Goal: Check status: Check status

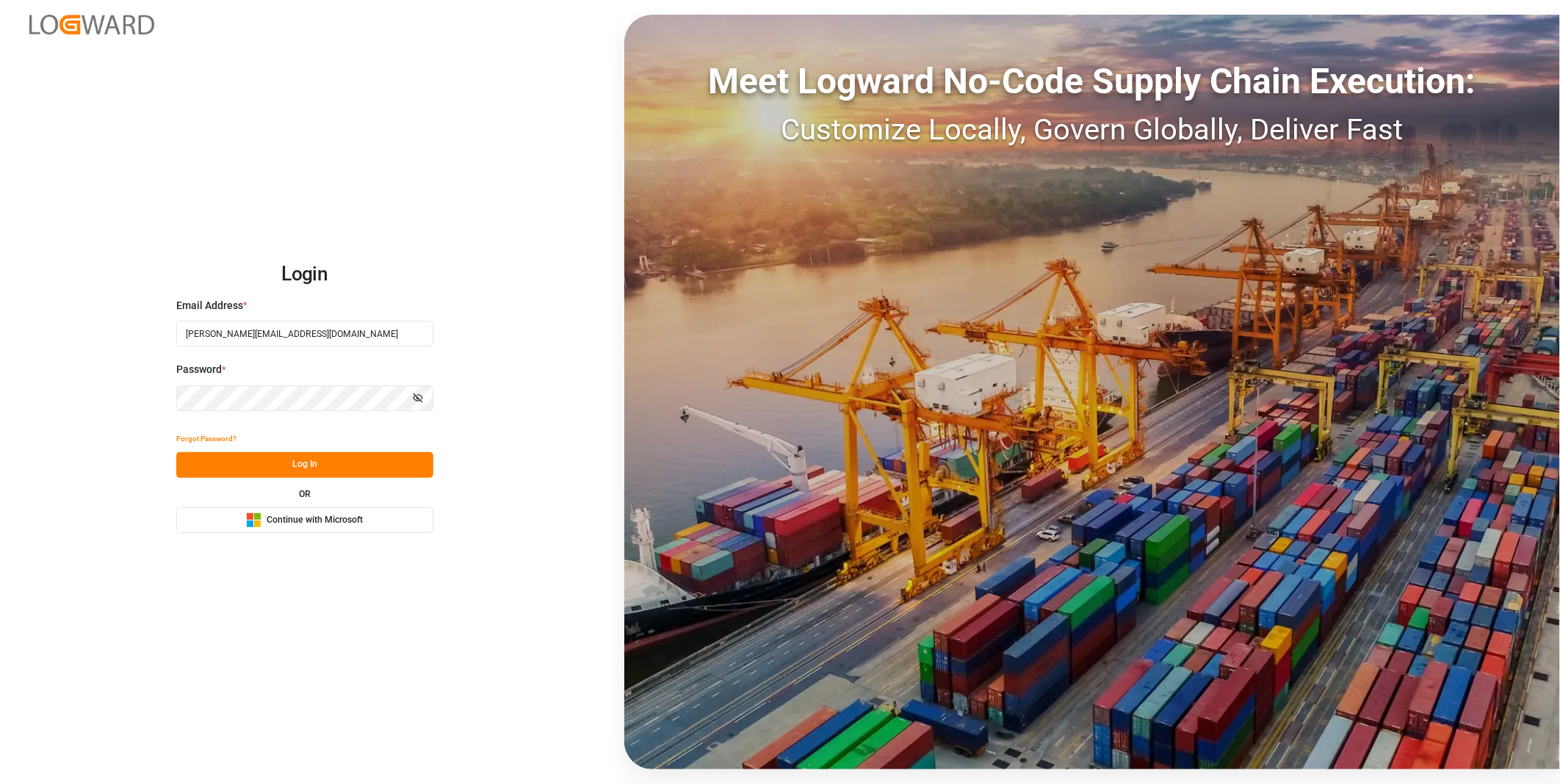
click at [297, 456] on button "Log In" at bounding box center [305, 465] width 257 height 25
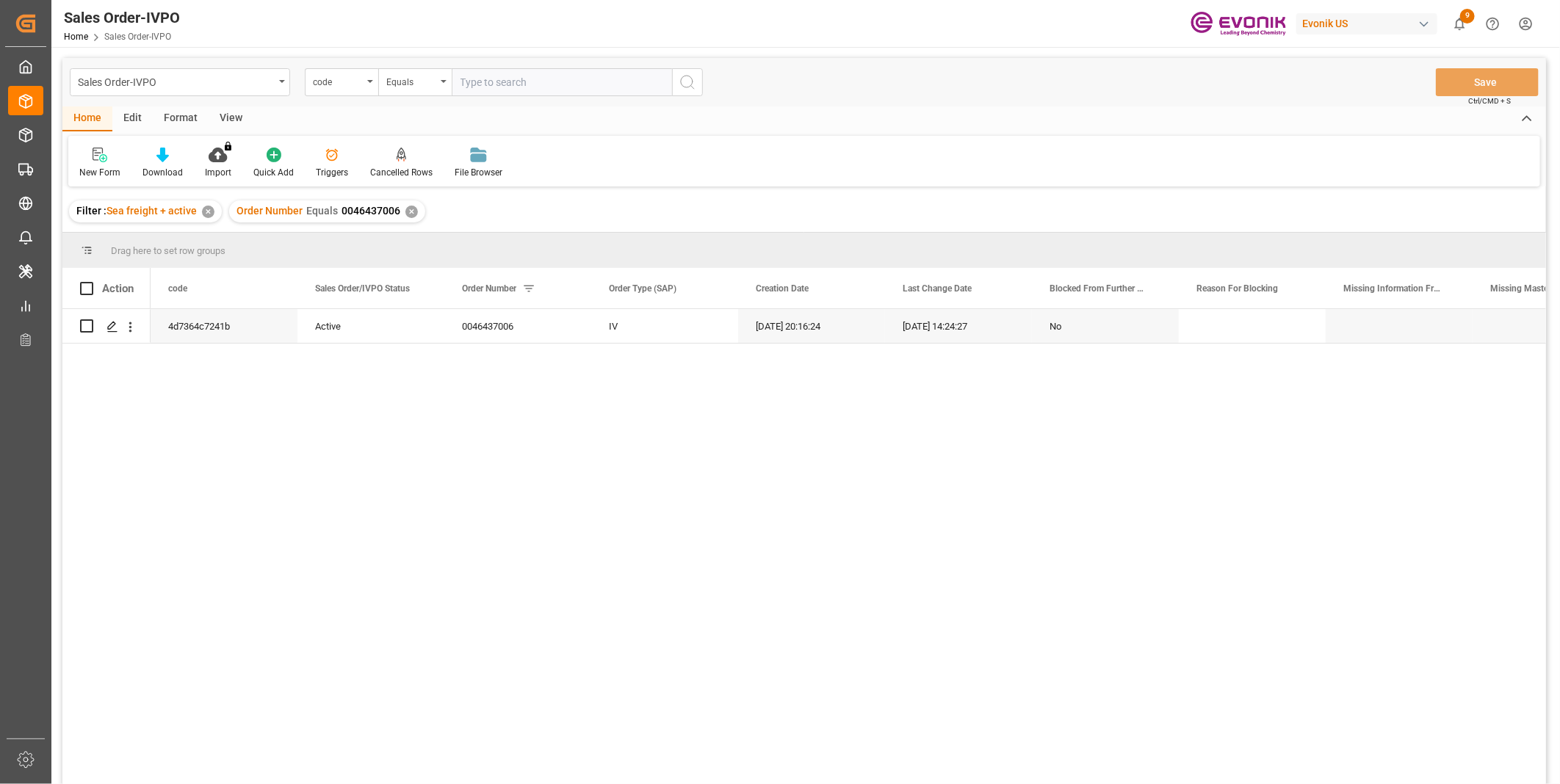
click at [518, 71] on input "text" at bounding box center [562, 82] width 221 height 28
click at [518, 83] on input "text" at bounding box center [562, 82] width 221 height 28
type input "0046470225"
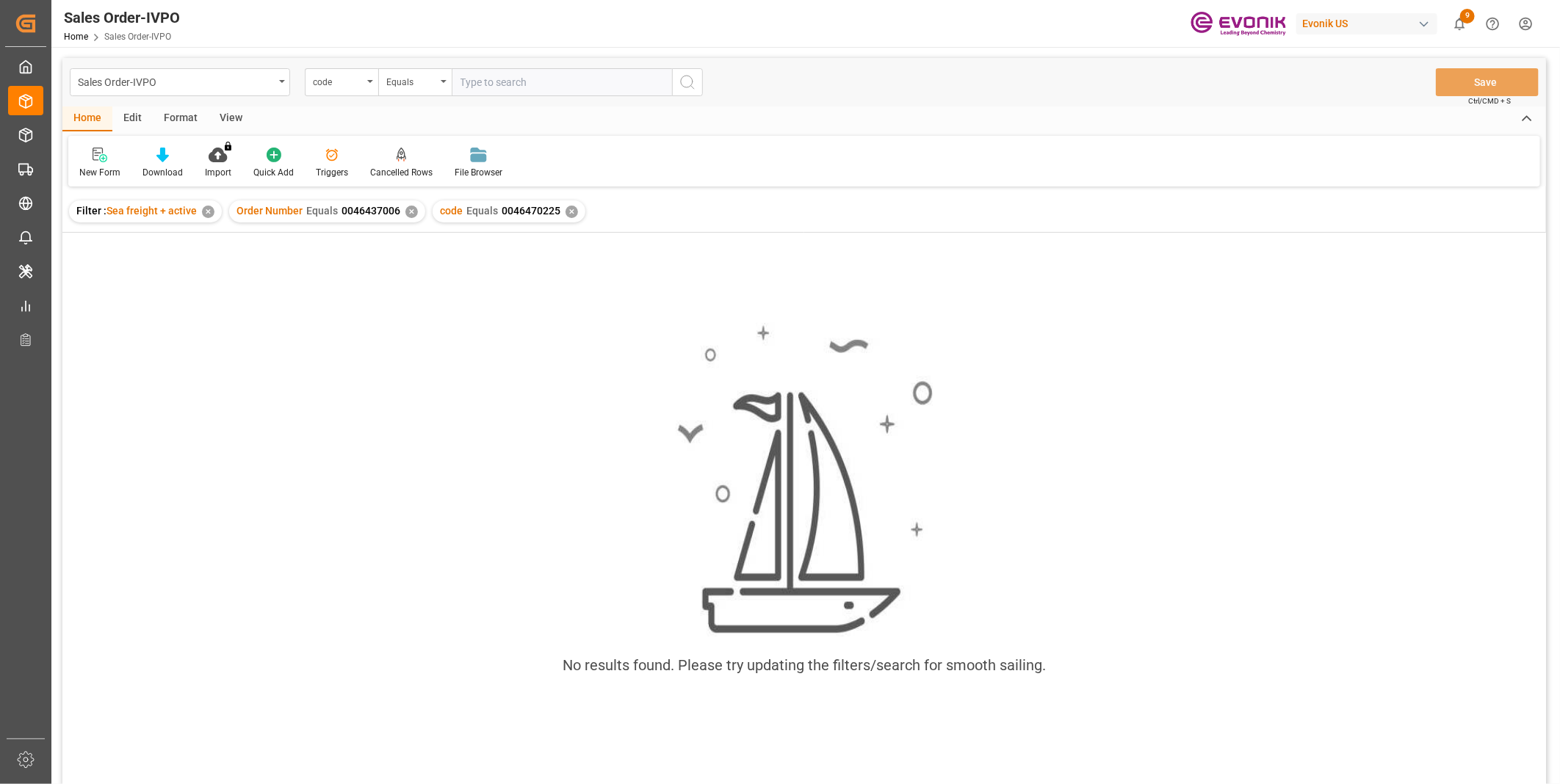
click at [410, 209] on div "✕" at bounding box center [411, 212] width 13 height 13
click at [347, 80] on div "code" at bounding box center [337, 80] width 50 height 17
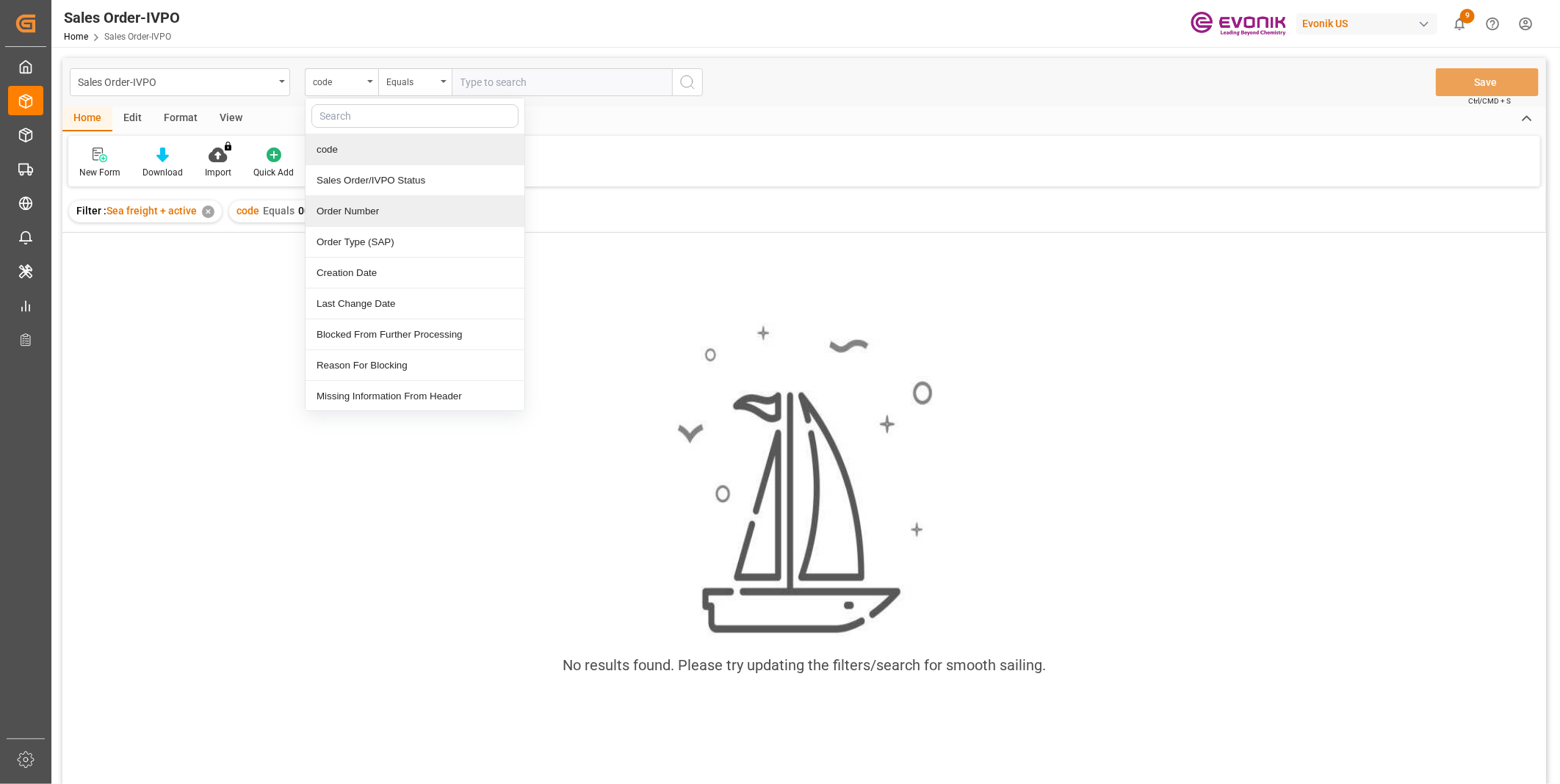
click at [358, 204] on div "Order Number" at bounding box center [415, 212] width 219 height 31
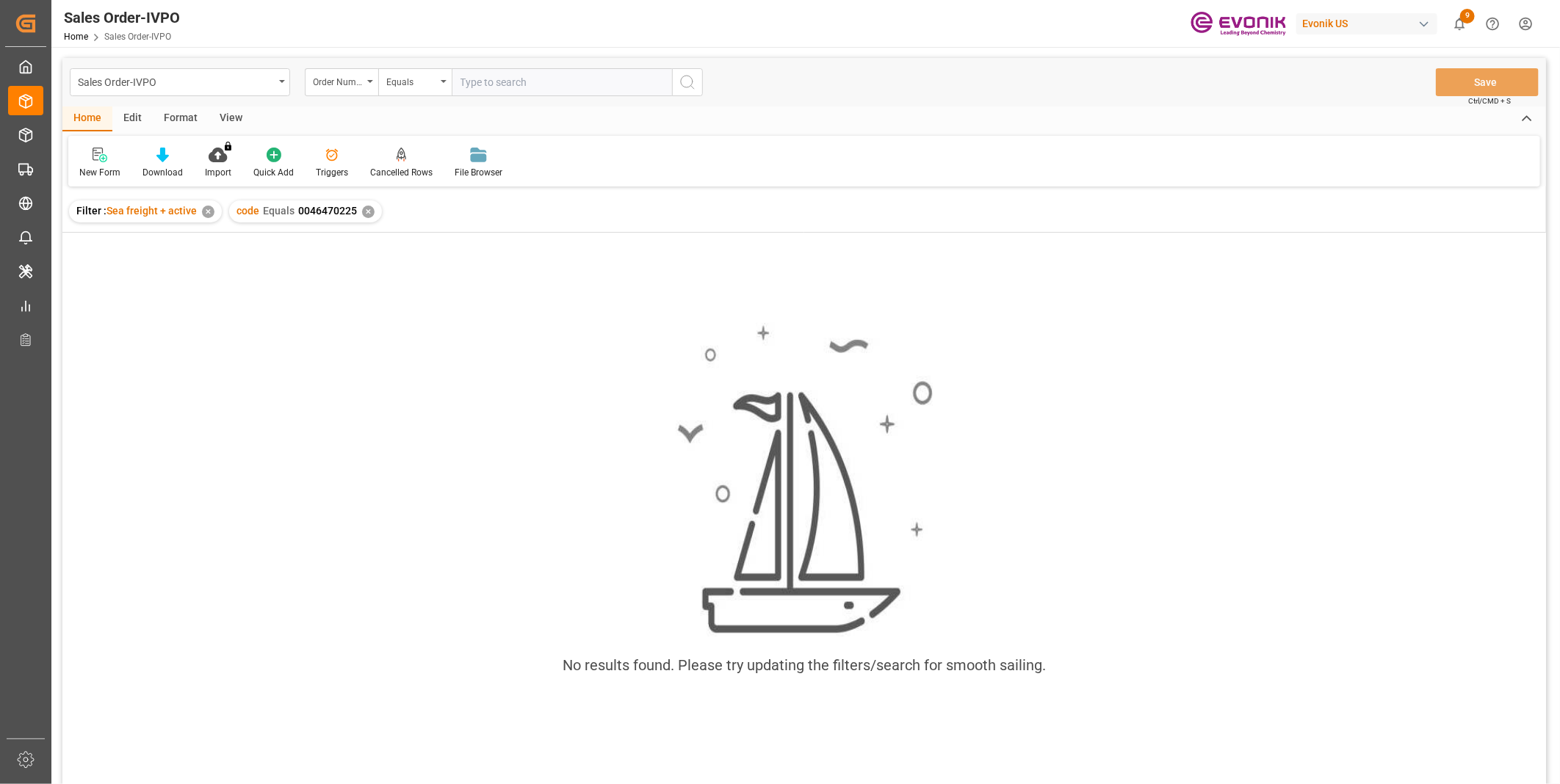
click at [514, 81] on input "text" at bounding box center [562, 82] width 221 height 28
paste input "0046470225"
type input "0046470225"
click at [693, 84] on icon "search button" at bounding box center [686, 81] width 17 height 17
click at [369, 212] on div "✕" at bounding box center [368, 212] width 13 height 13
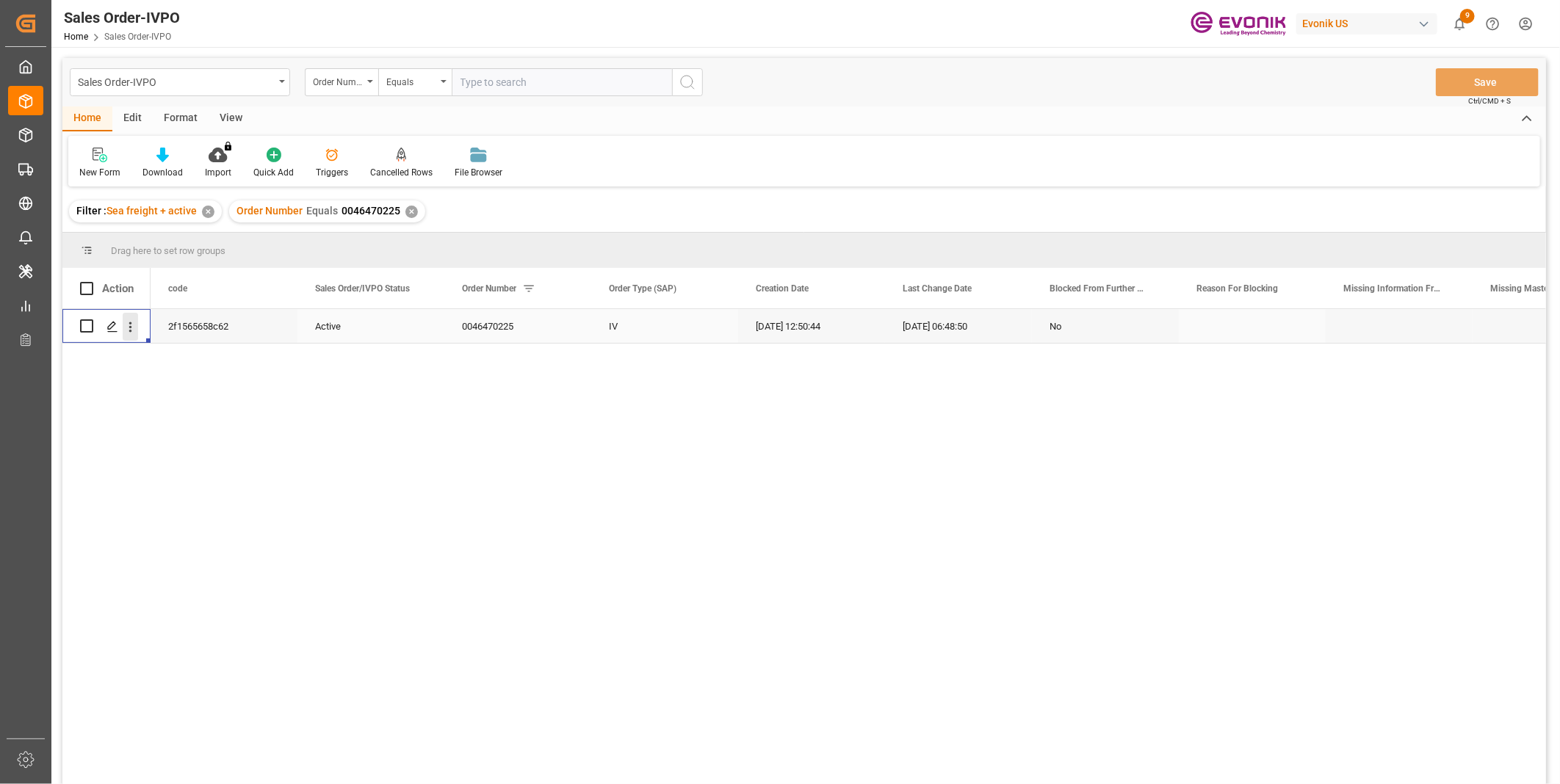
click at [134, 327] on icon "open menu" at bounding box center [130, 326] width 15 height 15
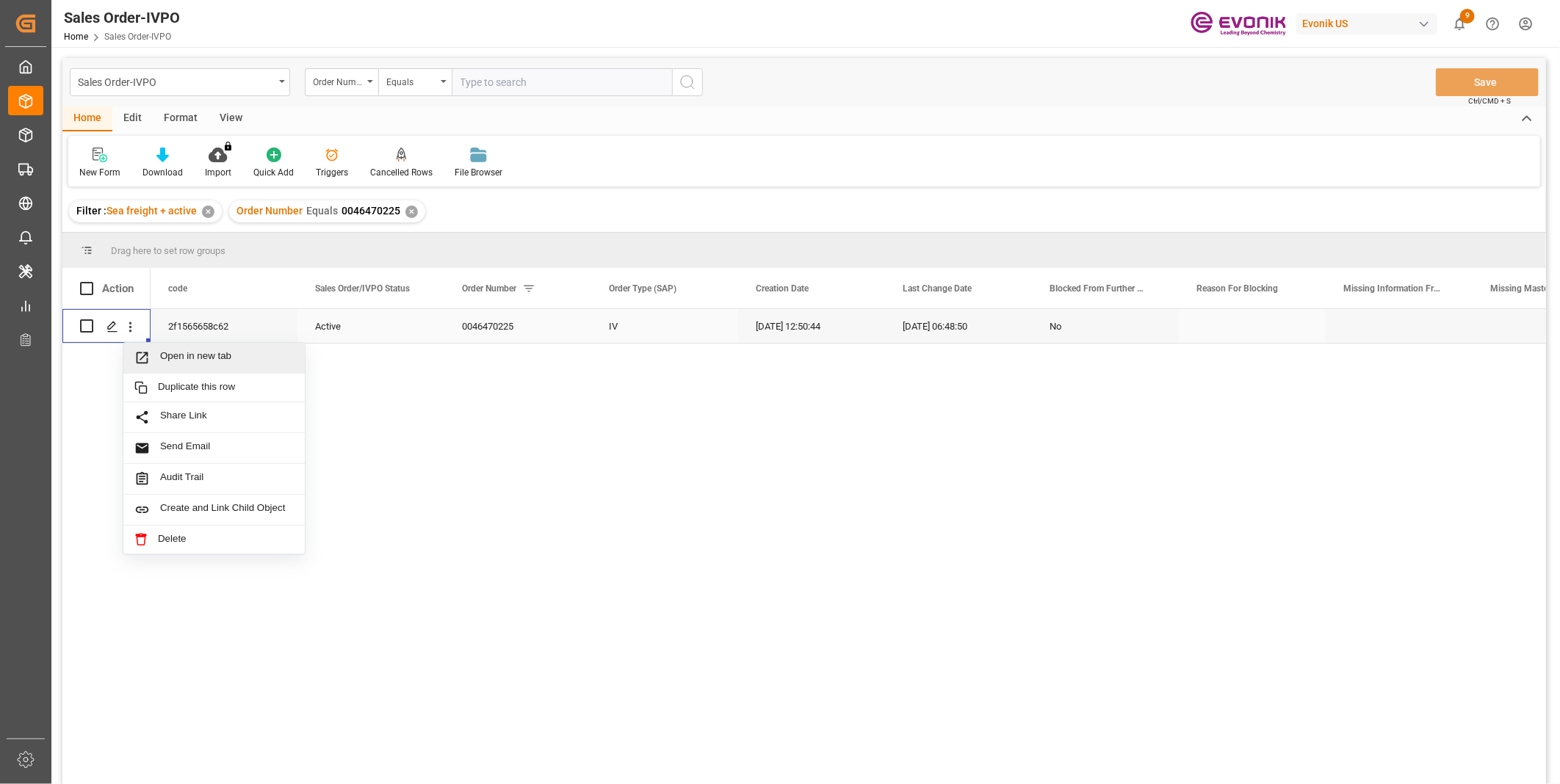
click at [167, 353] on span "Open in new tab" at bounding box center [227, 357] width 134 height 15
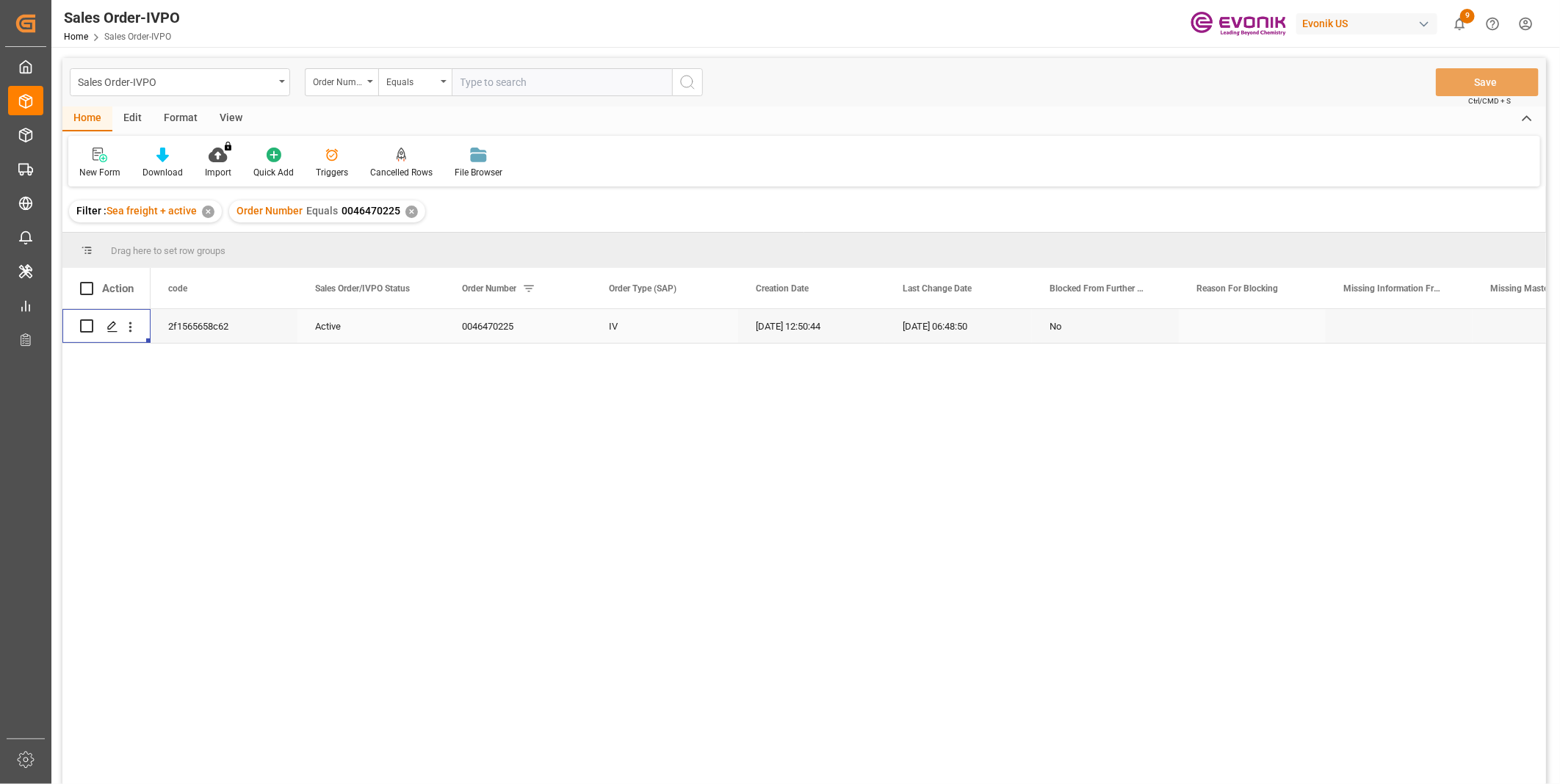
click at [523, 81] on input "text" at bounding box center [562, 82] width 221 height 28
paste input "0046470225"
type input "0046470225"
click at [689, 84] on icon "search button" at bounding box center [686, 81] width 17 height 17
click at [405, 211] on div "✕" at bounding box center [411, 212] width 13 height 13
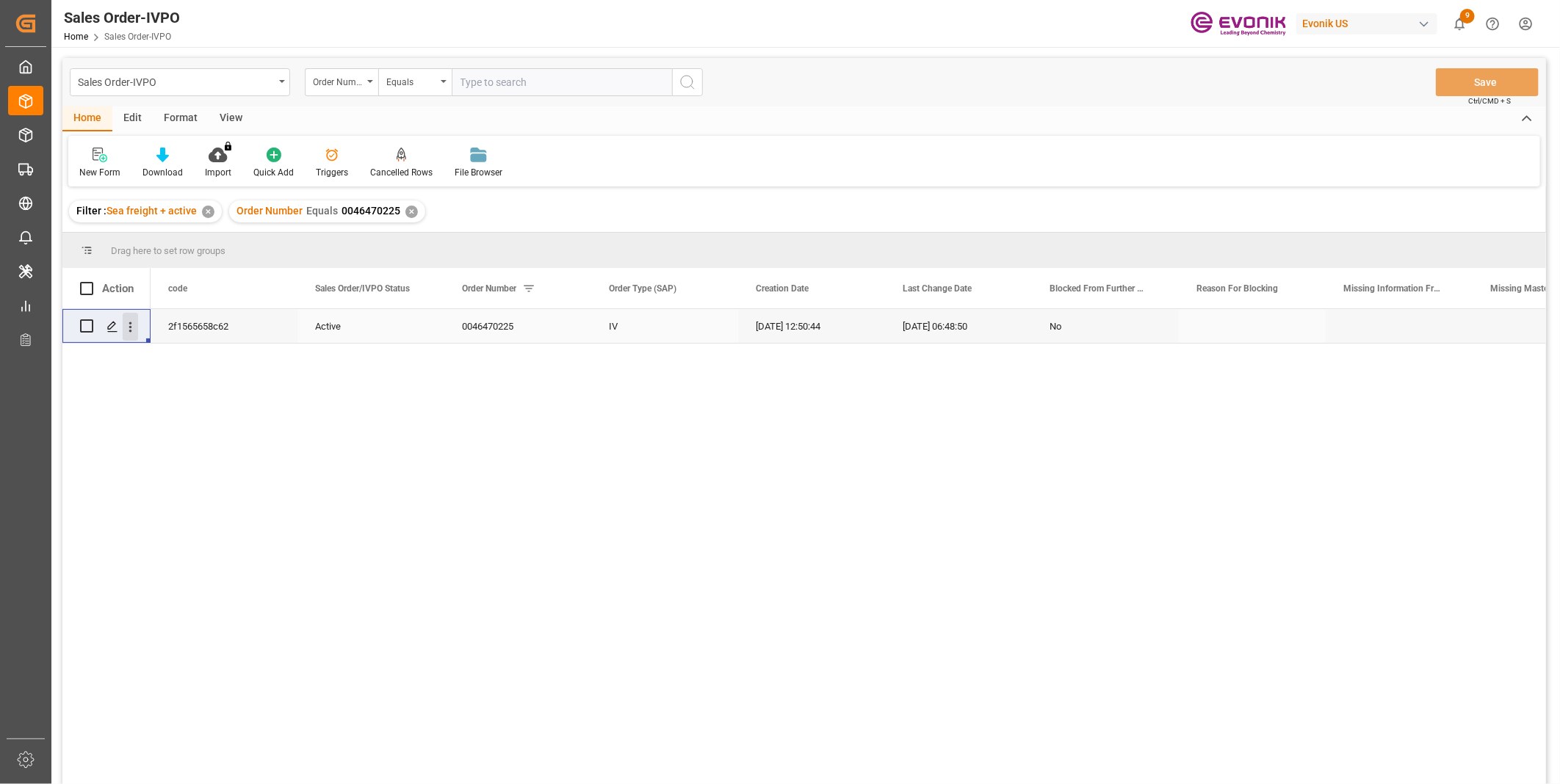
click at [135, 327] on icon "open menu" at bounding box center [130, 326] width 15 height 15
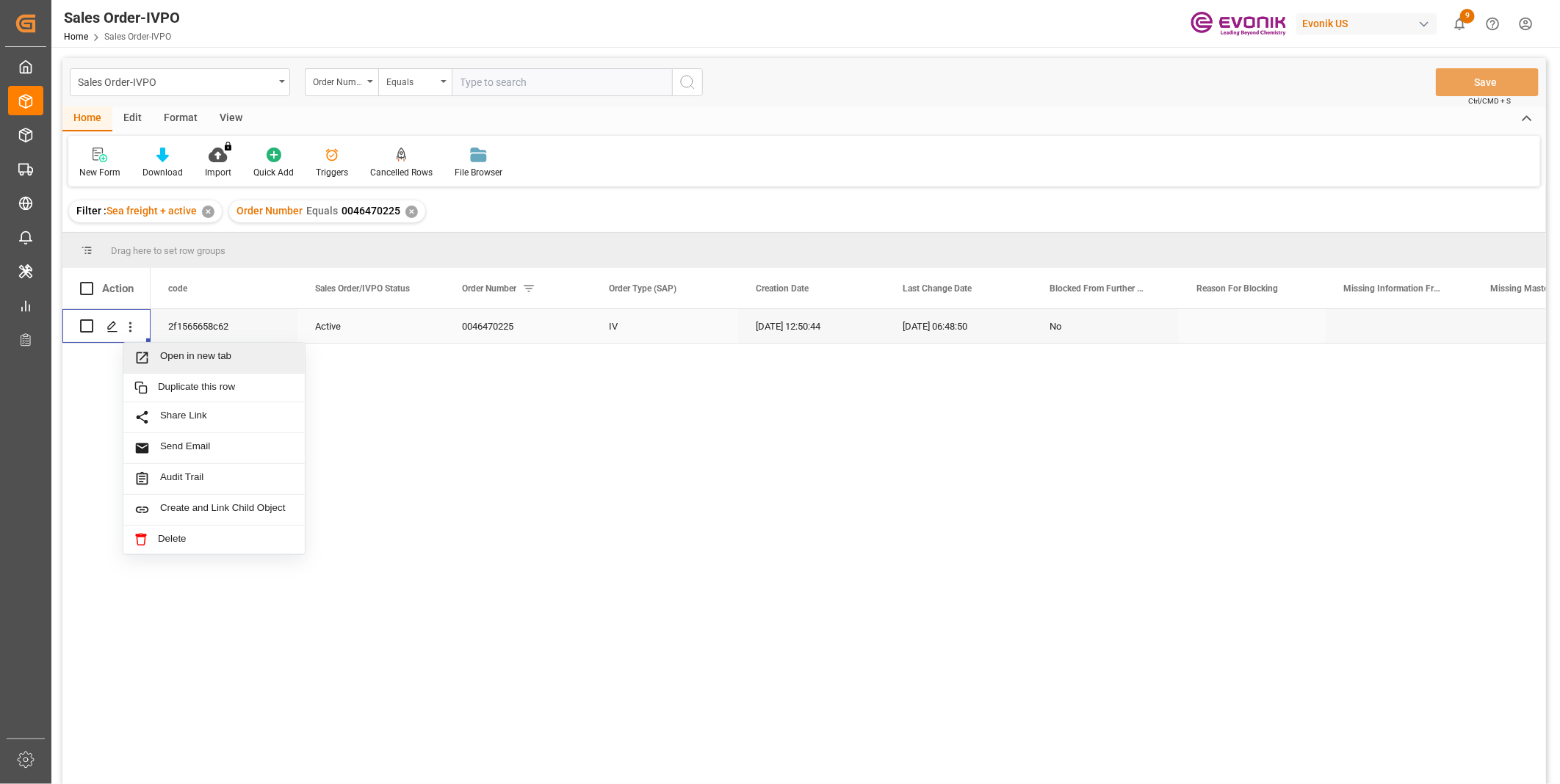
click at [210, 362] on span "Open in new tab" at bounding box center [227, 357] width 134 height 15
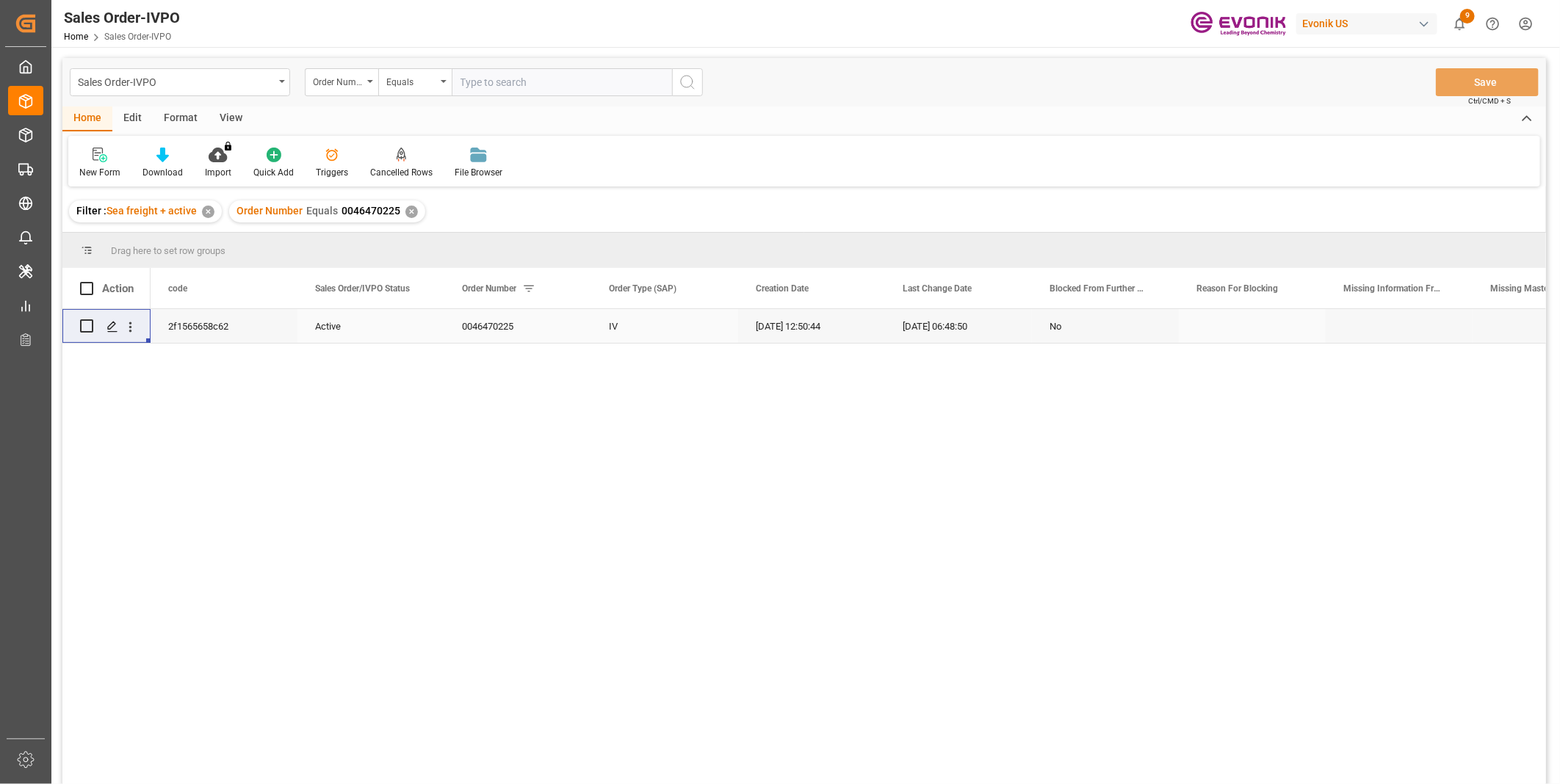
click at [525, 76] on input "text" at bounding box center [562, 82] width 221 height 28
paste input "0046461852"
type input "0046461852"
click at [683, 80] on icon "search button" at bounding box center [686, 81] width 17 height 17
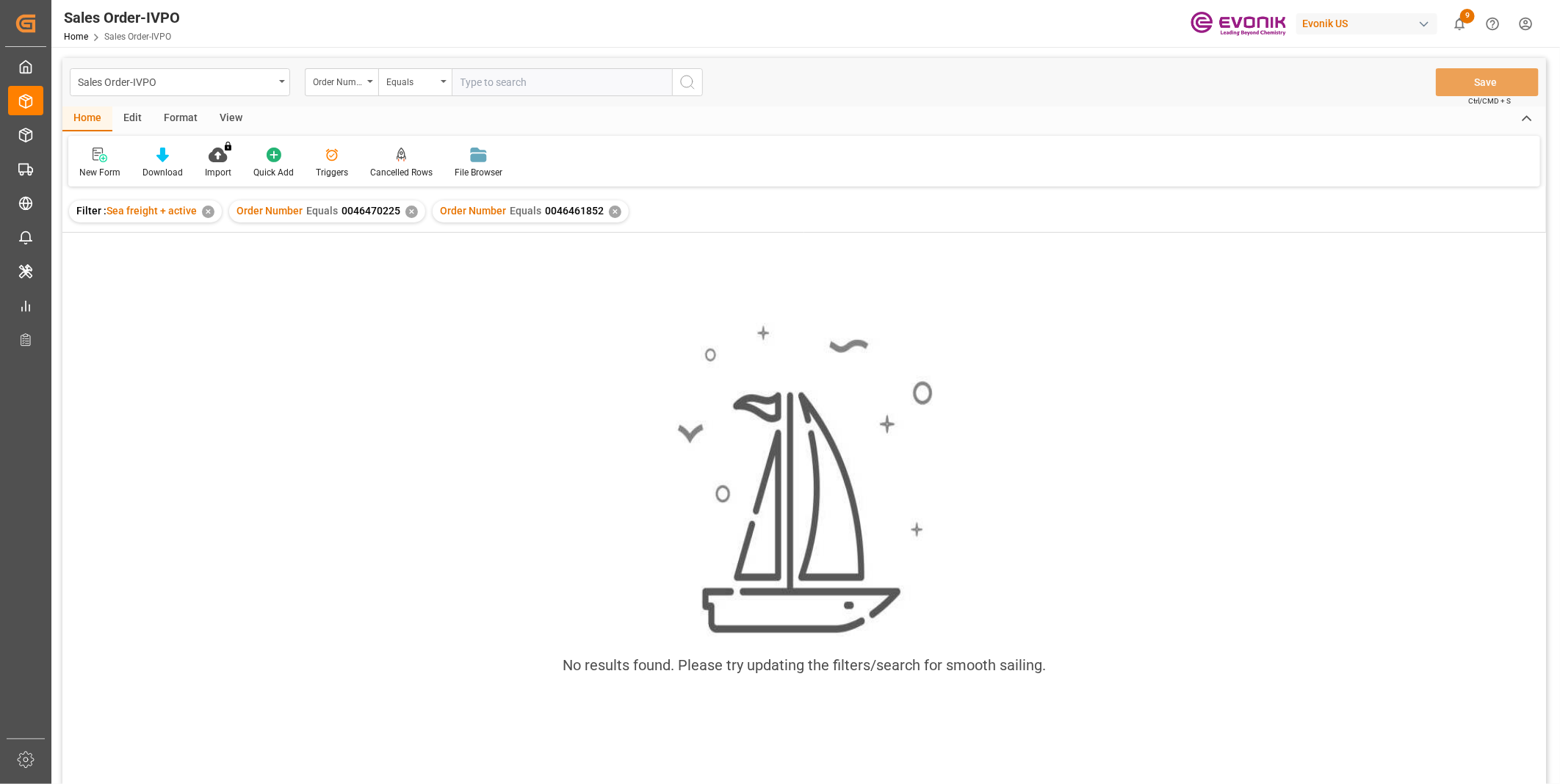
click at [409, 206] on div "✕" at bounding box center [411, 212] width 13 height 13
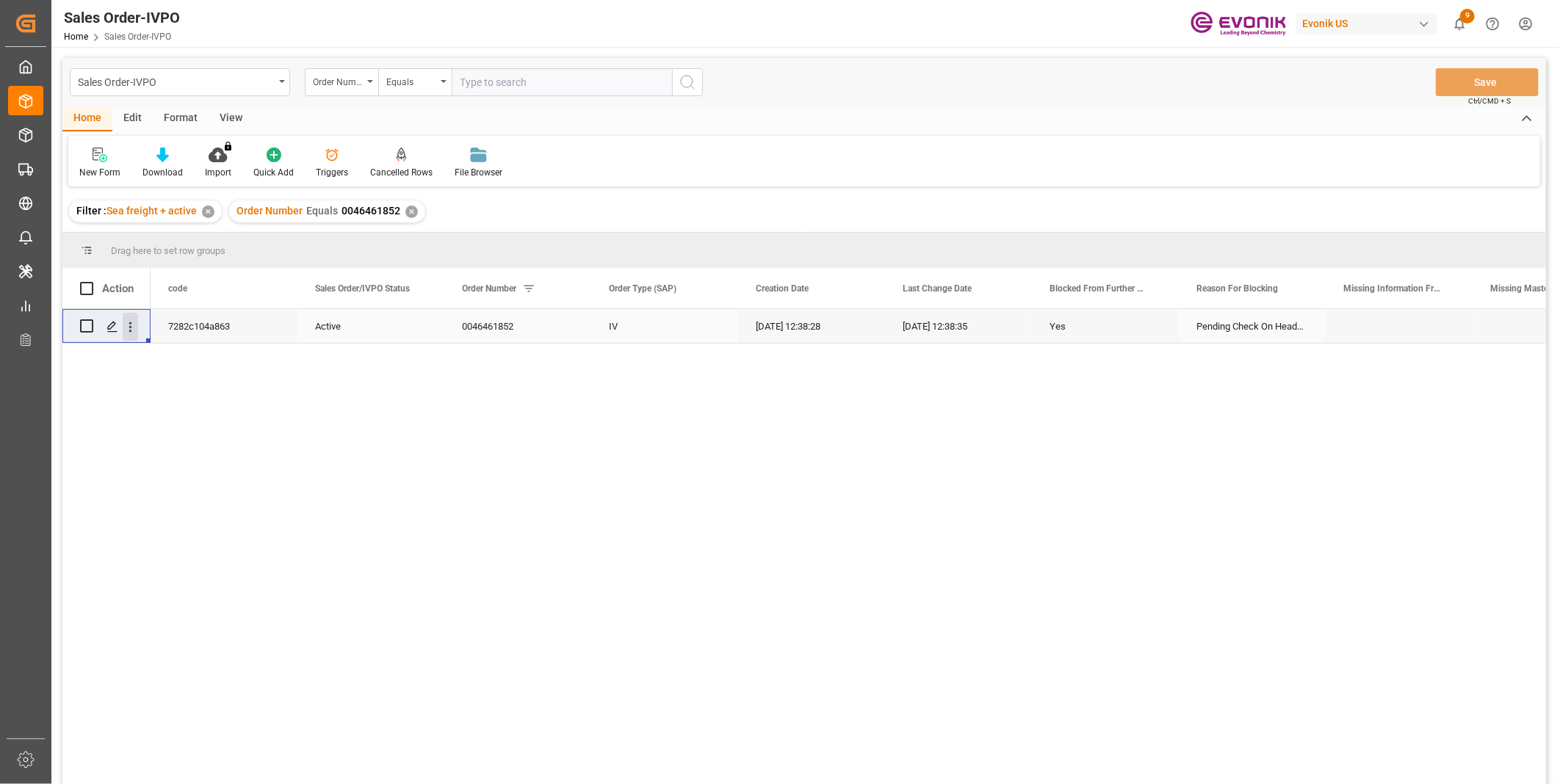
click at [134, 323] on icon "open menu" at bounding box center [130, 326] width 15 height 15
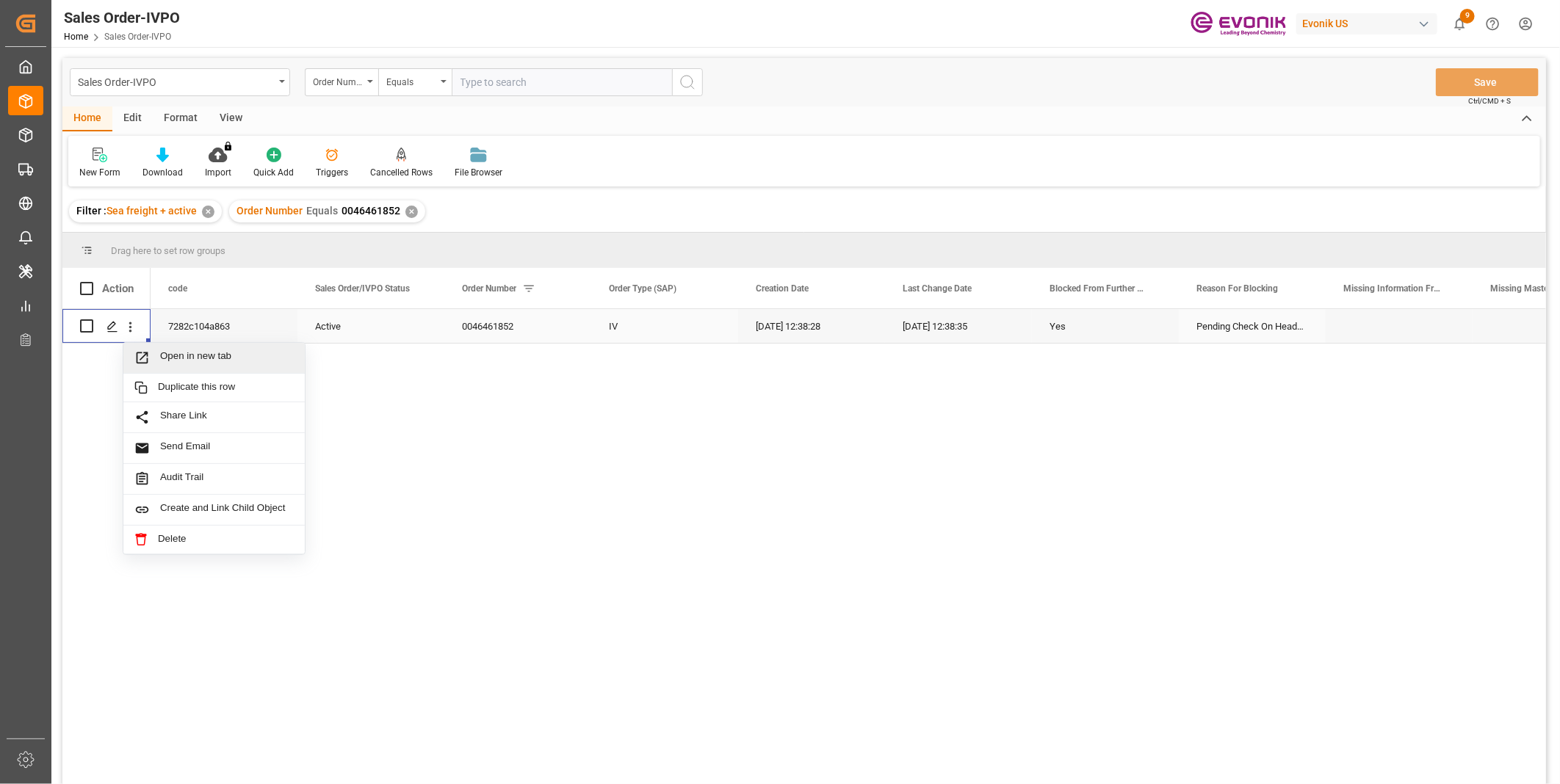
click at [169, 355] on span "Open in new tab" at bounding box center [227, 357] width 134 height 15
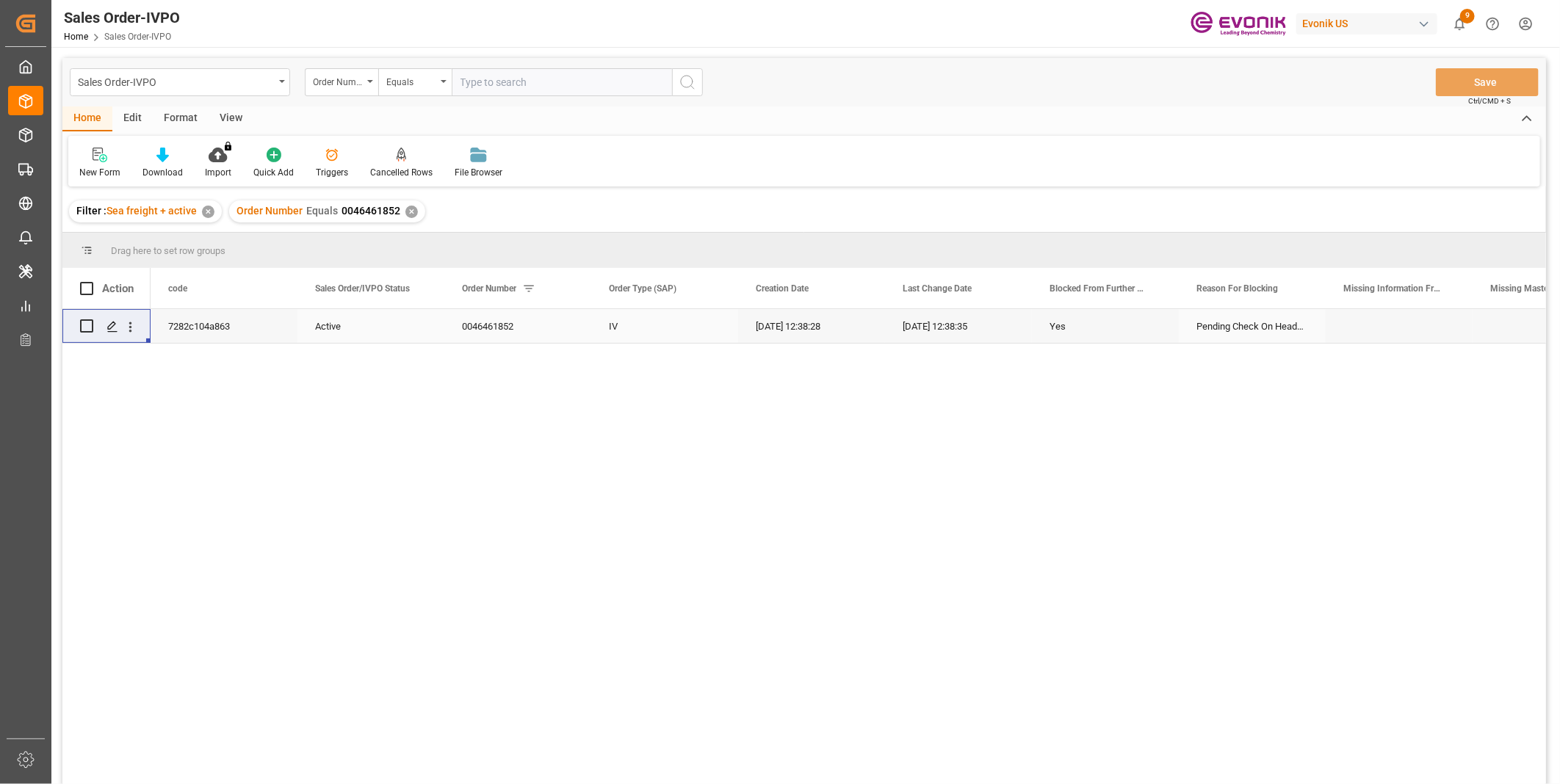
click at [510, 80] on input "text" at bounding box center [562, 82] width 221 height 28
paste input "0046470231"
type input "0046470231"
click at [687, 84] on icon "search button" at bounding box center [686, 81] width 17 height 17
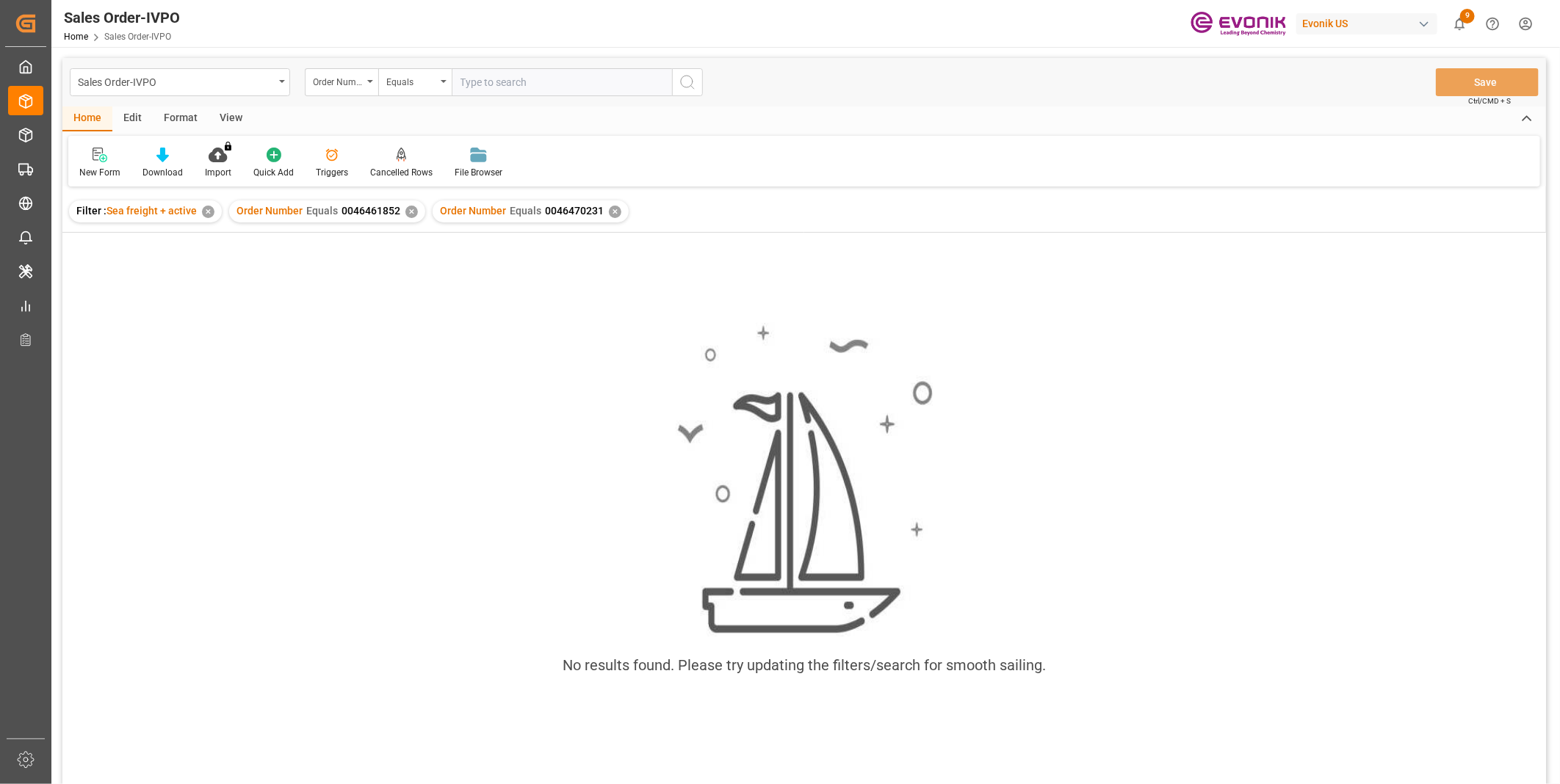
click at [405, 214] on div "✕" at bounding box center [411, 212] width 13 height 13
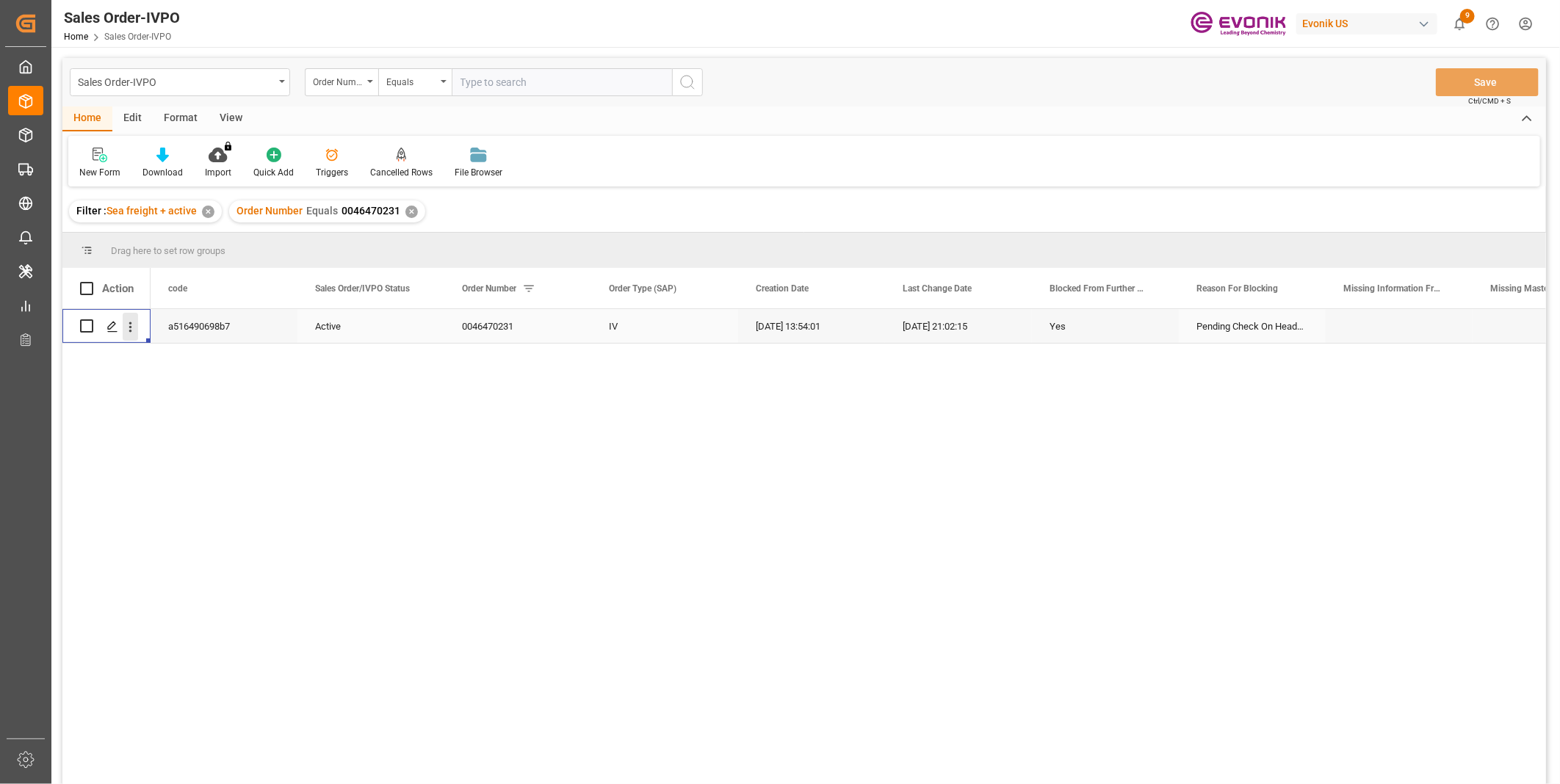
click at [131, 326] on icon "open menu" at bounding box center [130, 326] width 15 height 15
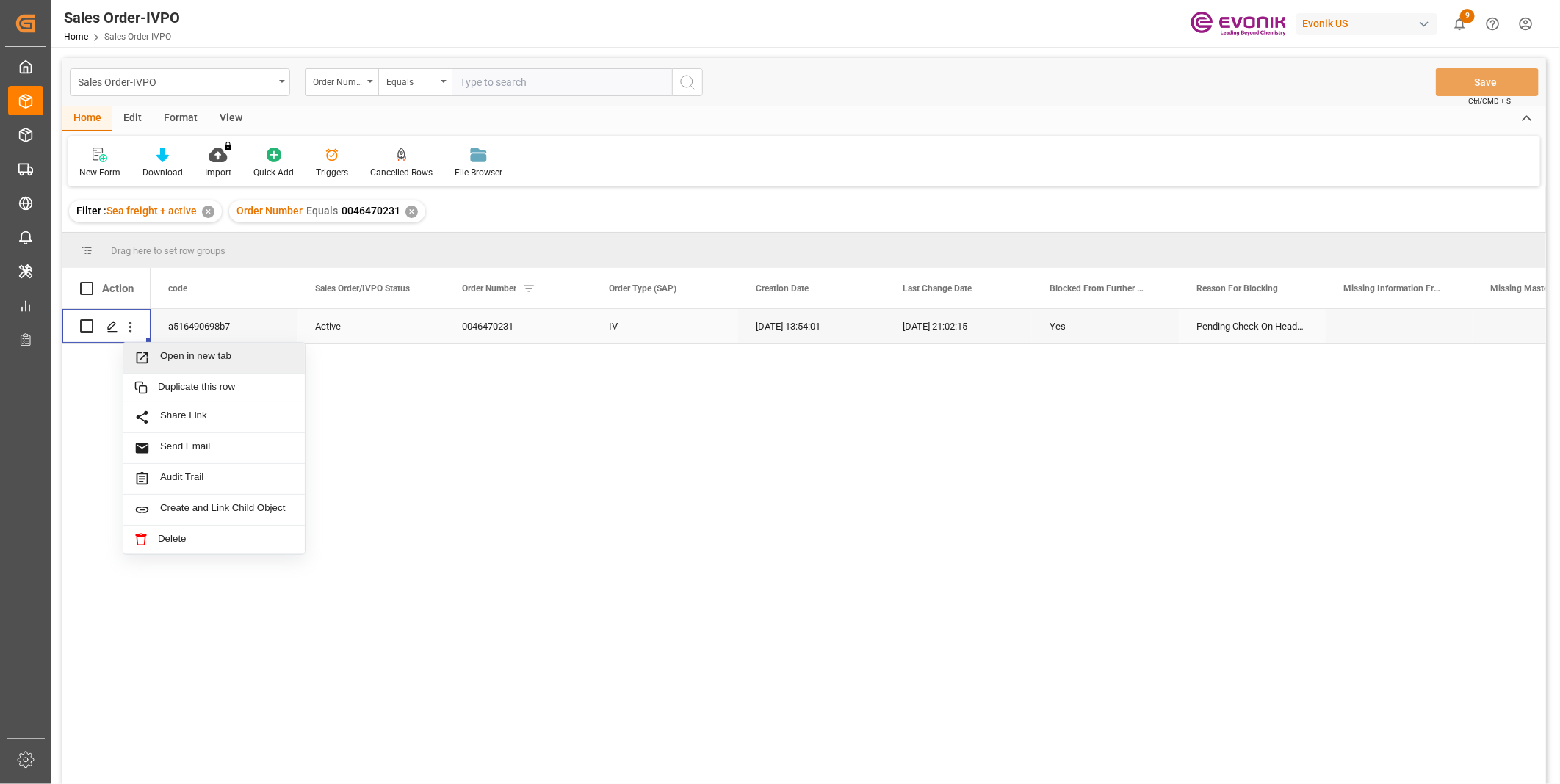
click at [189, 351] on span "Open in new tab" at bounding box center [227, 357] width 134 height 15
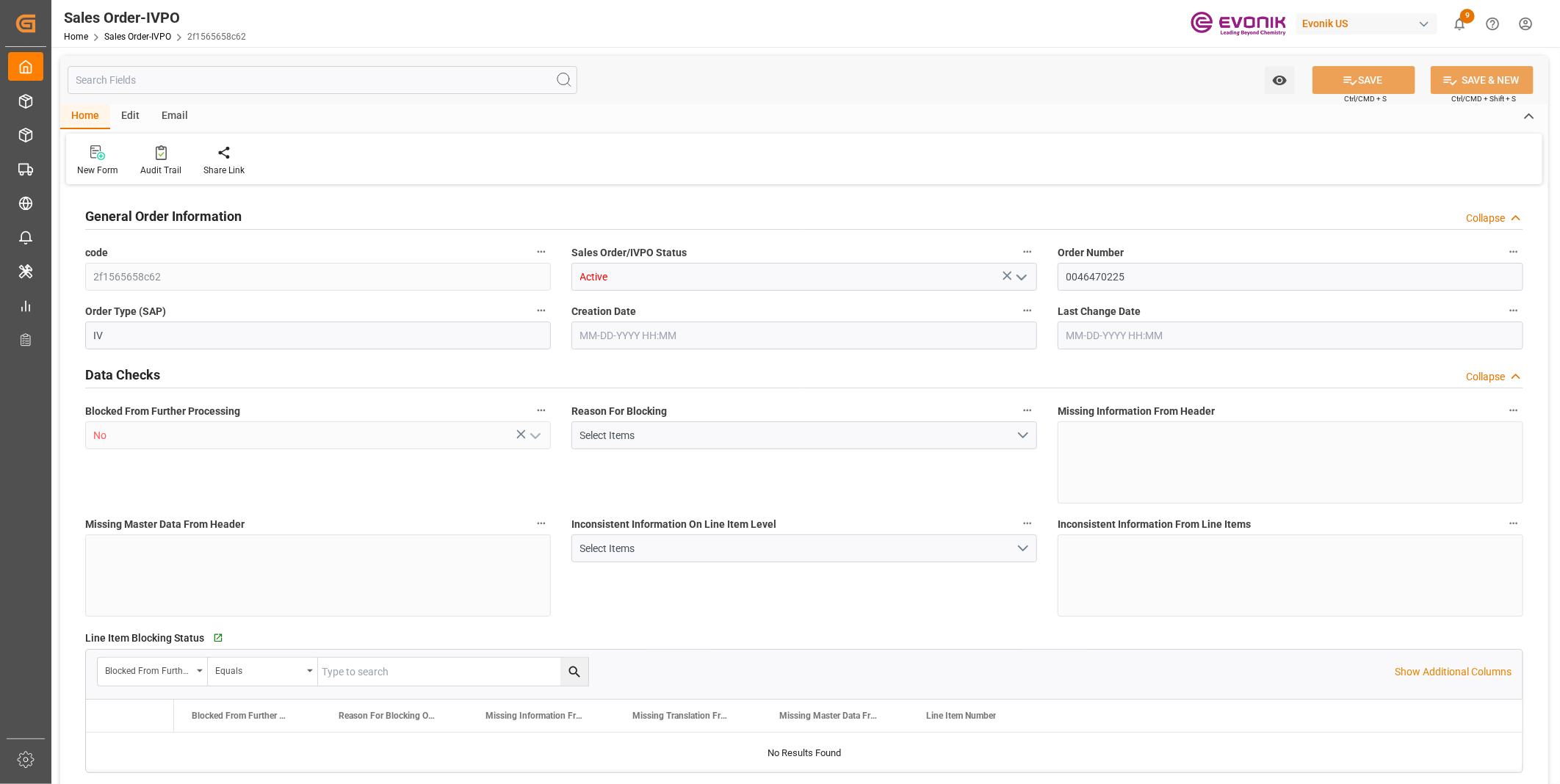
type input "CNSHA"
type input "0"
type input "1"
type input "1642"
type input "08-26-2025 12:50"
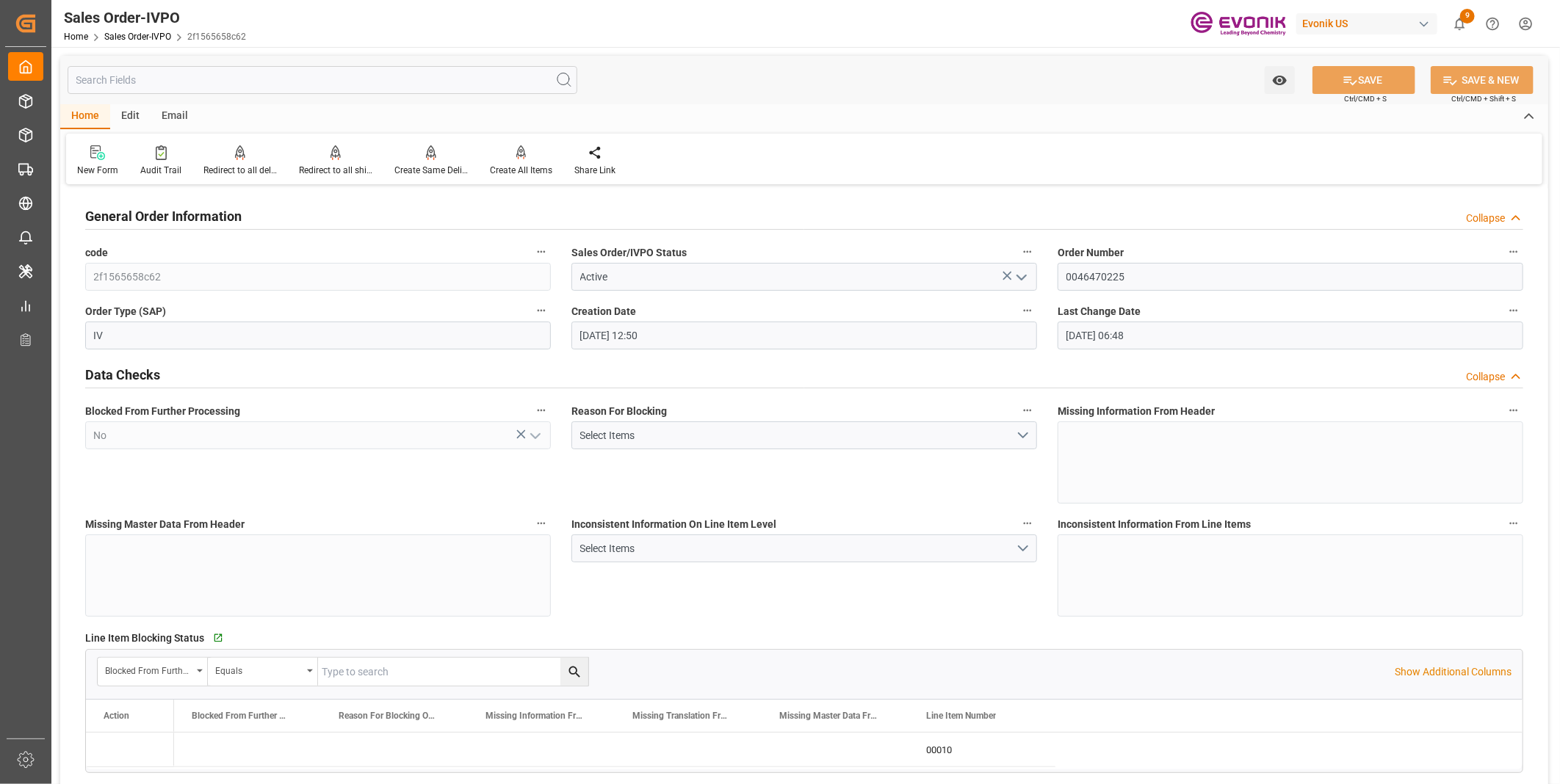
type input "08-27-2025 06:48"
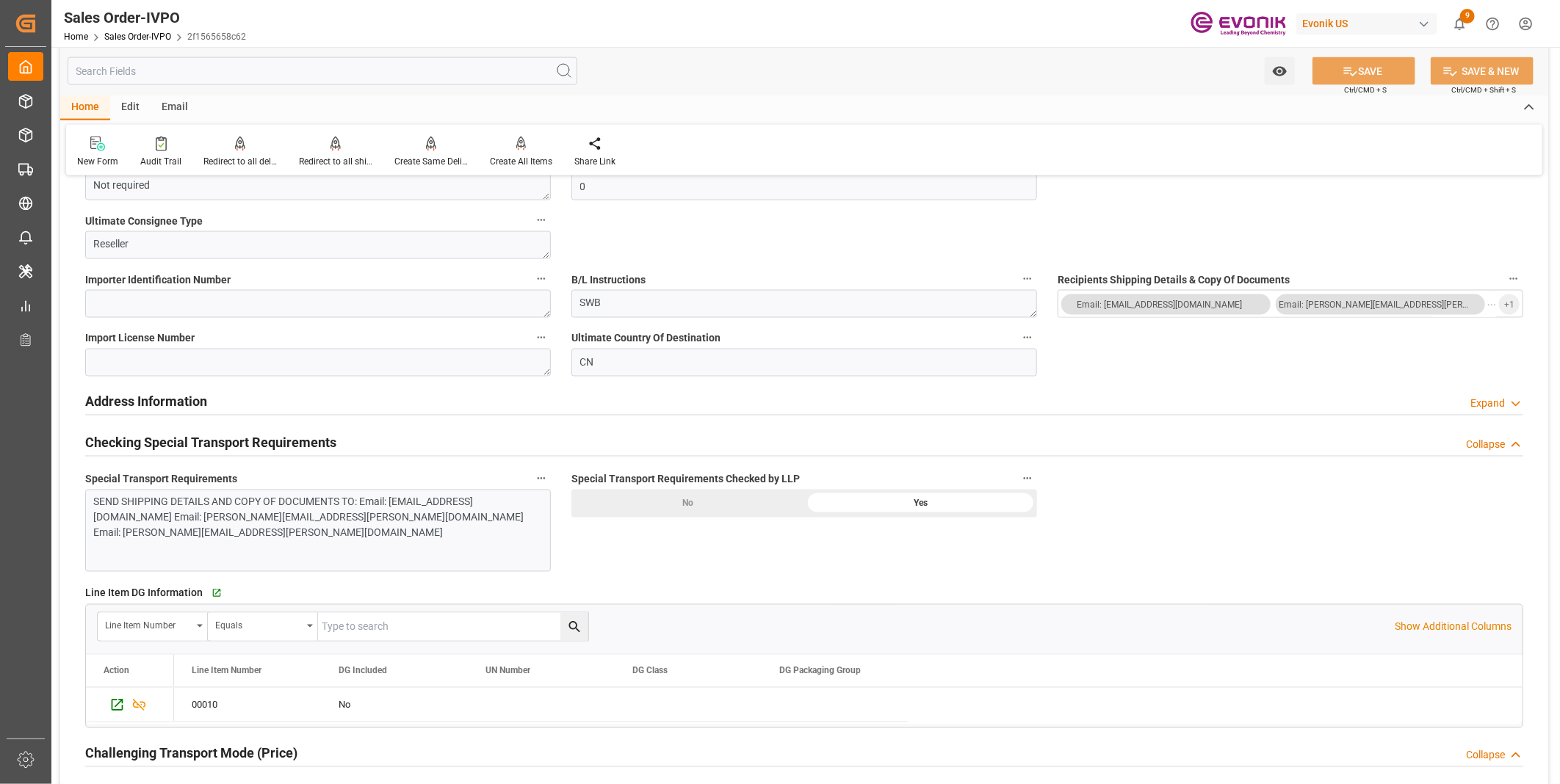
scroll to position [1386, 0]
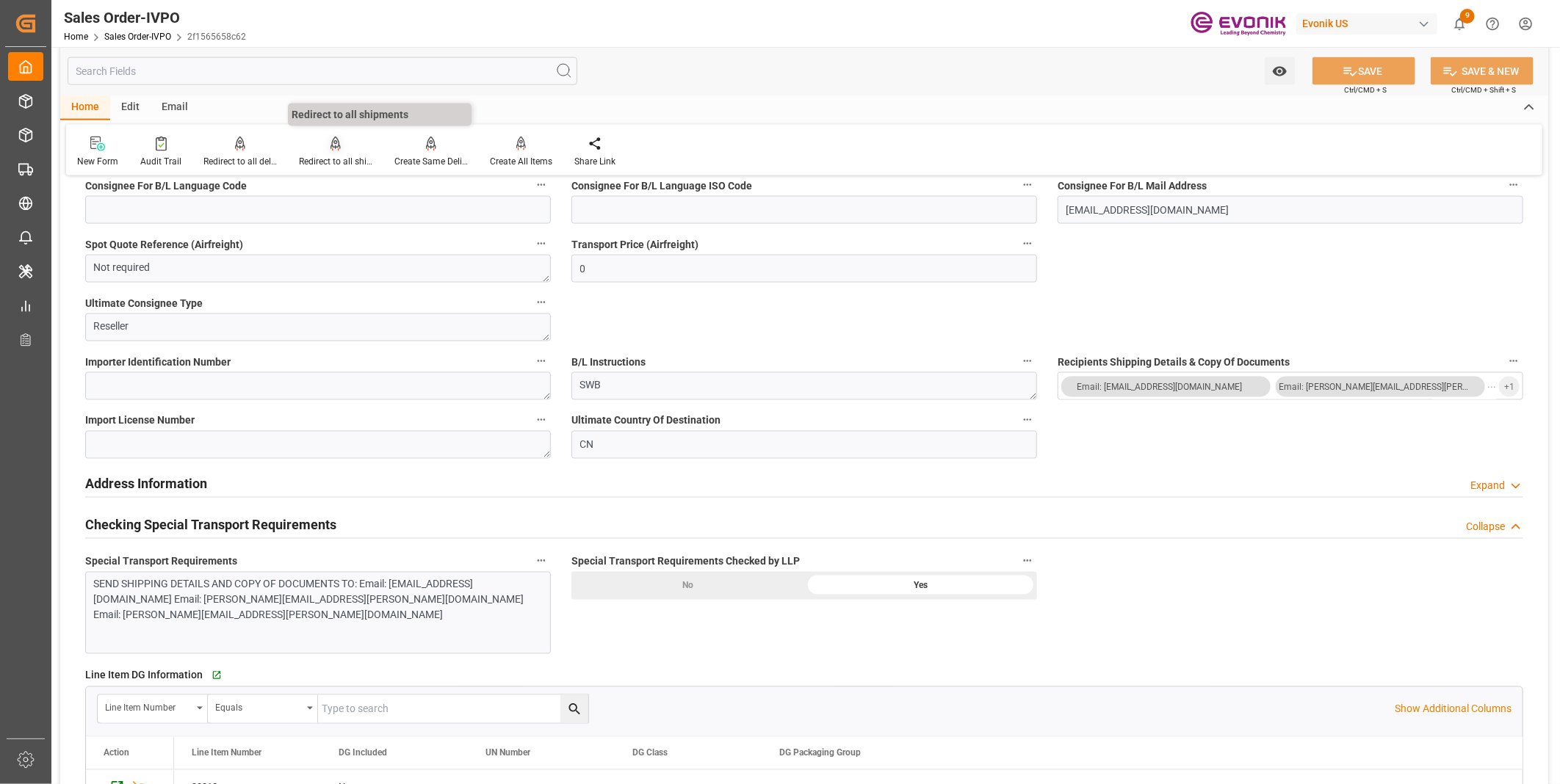
click at [343, 155] on div "Redirect to all shipments" at bounding box center [336, 161] width 73 height 14
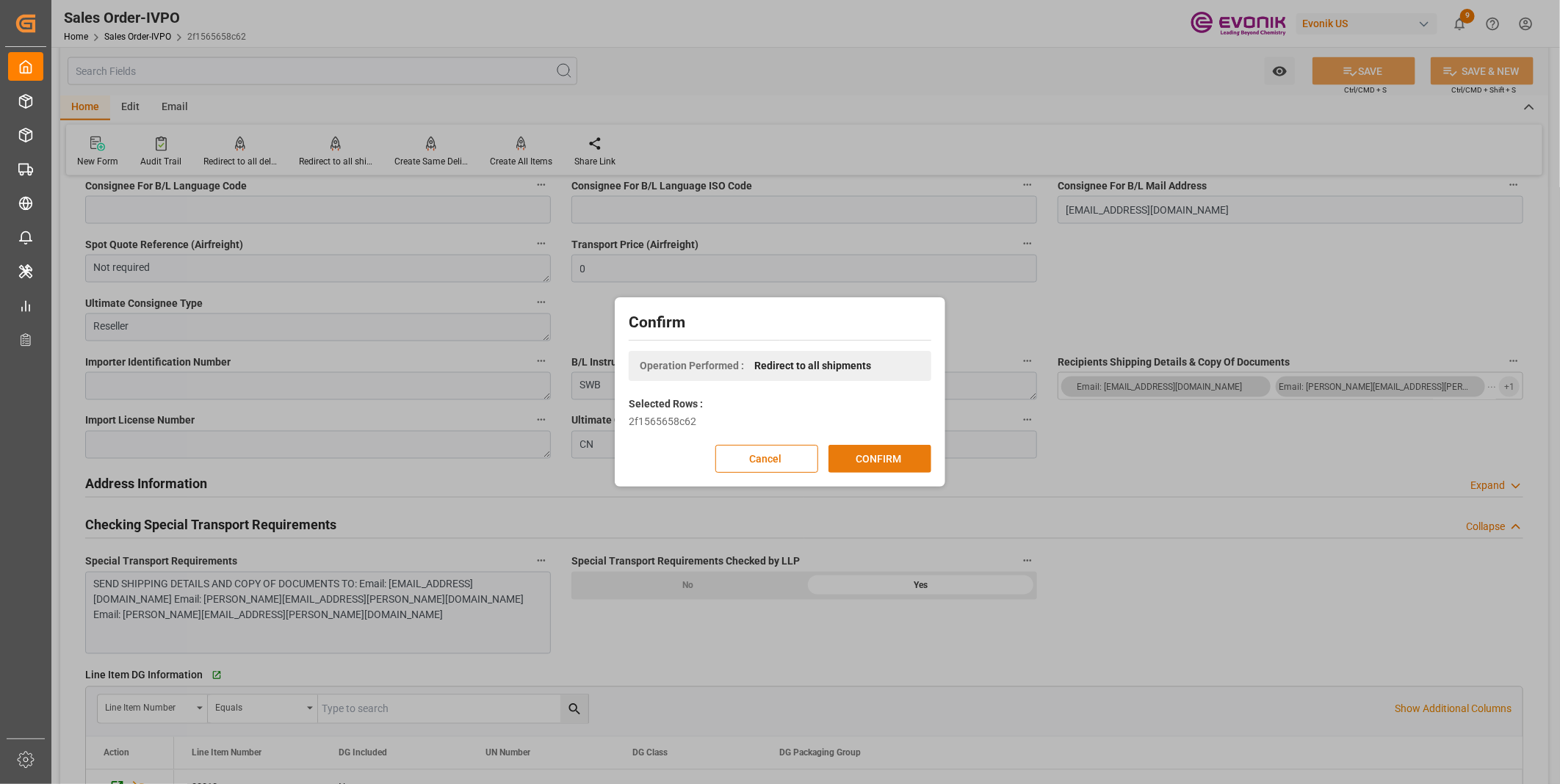
click at [865, 451] on button "CONFIRM" at bounding box center [880, 458] width 103 height 28
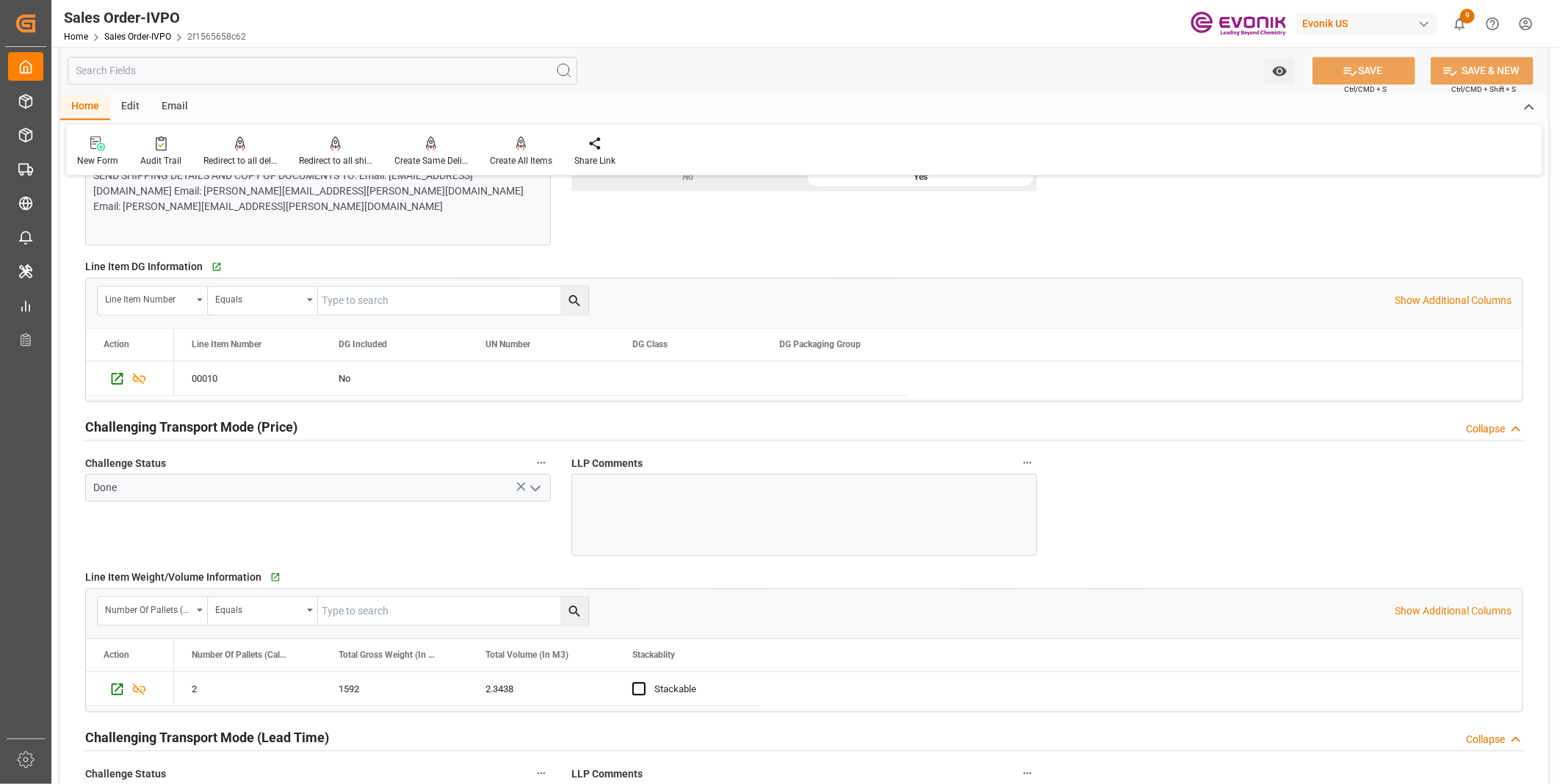
scroll to position [2039, 0]
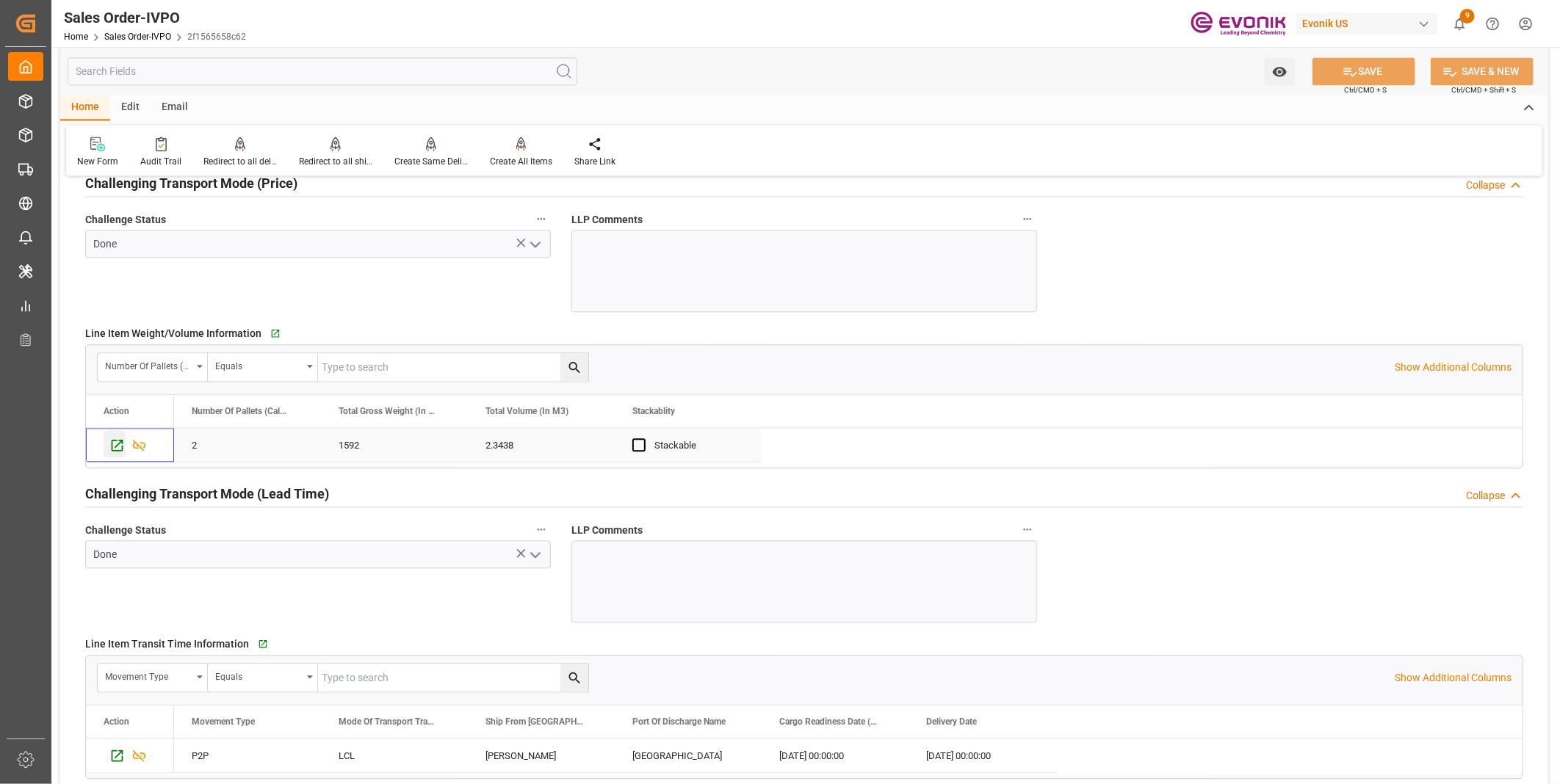
click at [119, 450] on icon "Press SPACE to select this row." at bounding box center [117, 445] width 12 height 12
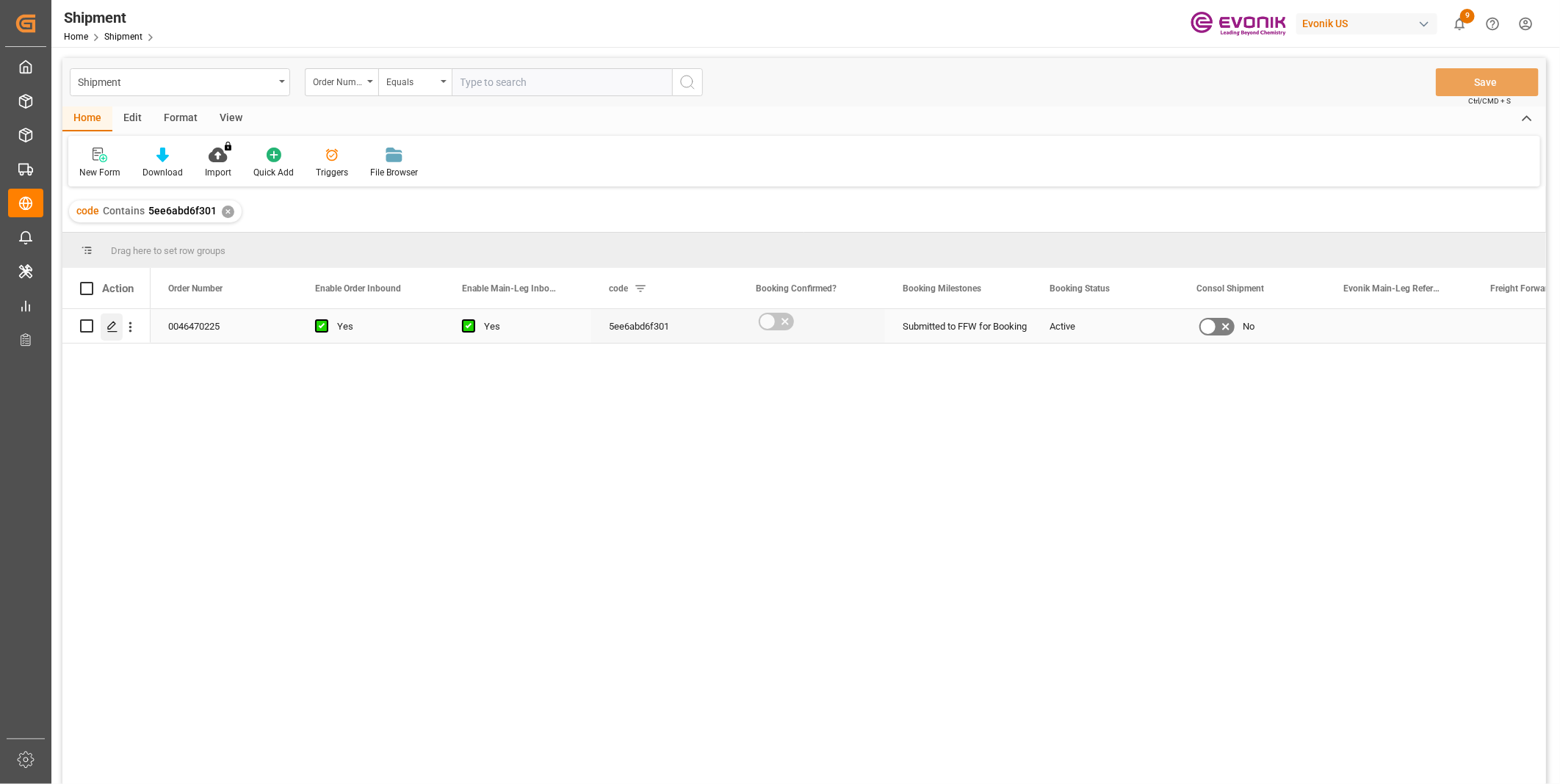
click at [107, 329] on icon "Press SPACE to select this row." at bounding box center [112, 326] width 12 height 12
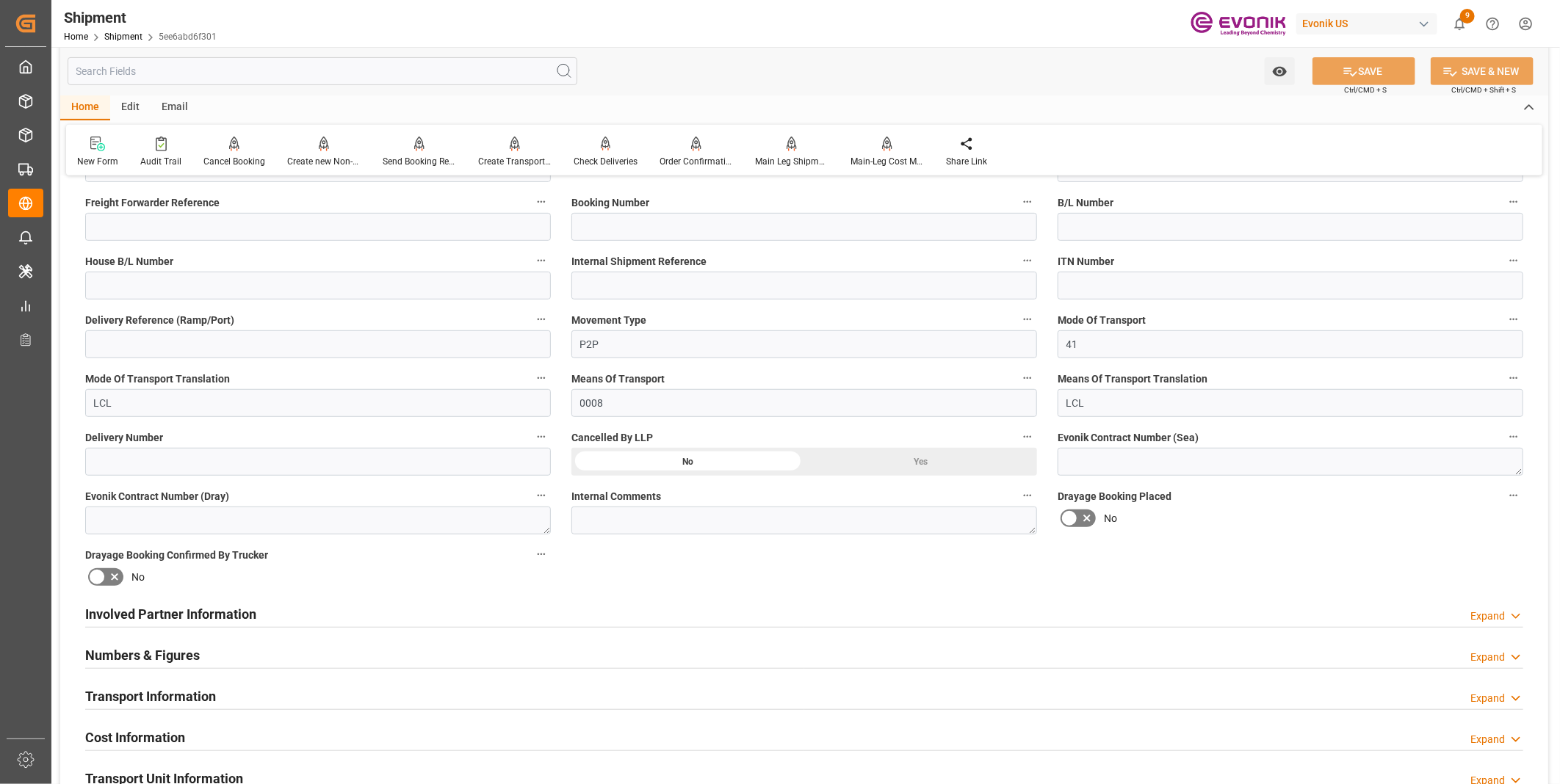
scroll to position [489, 0]
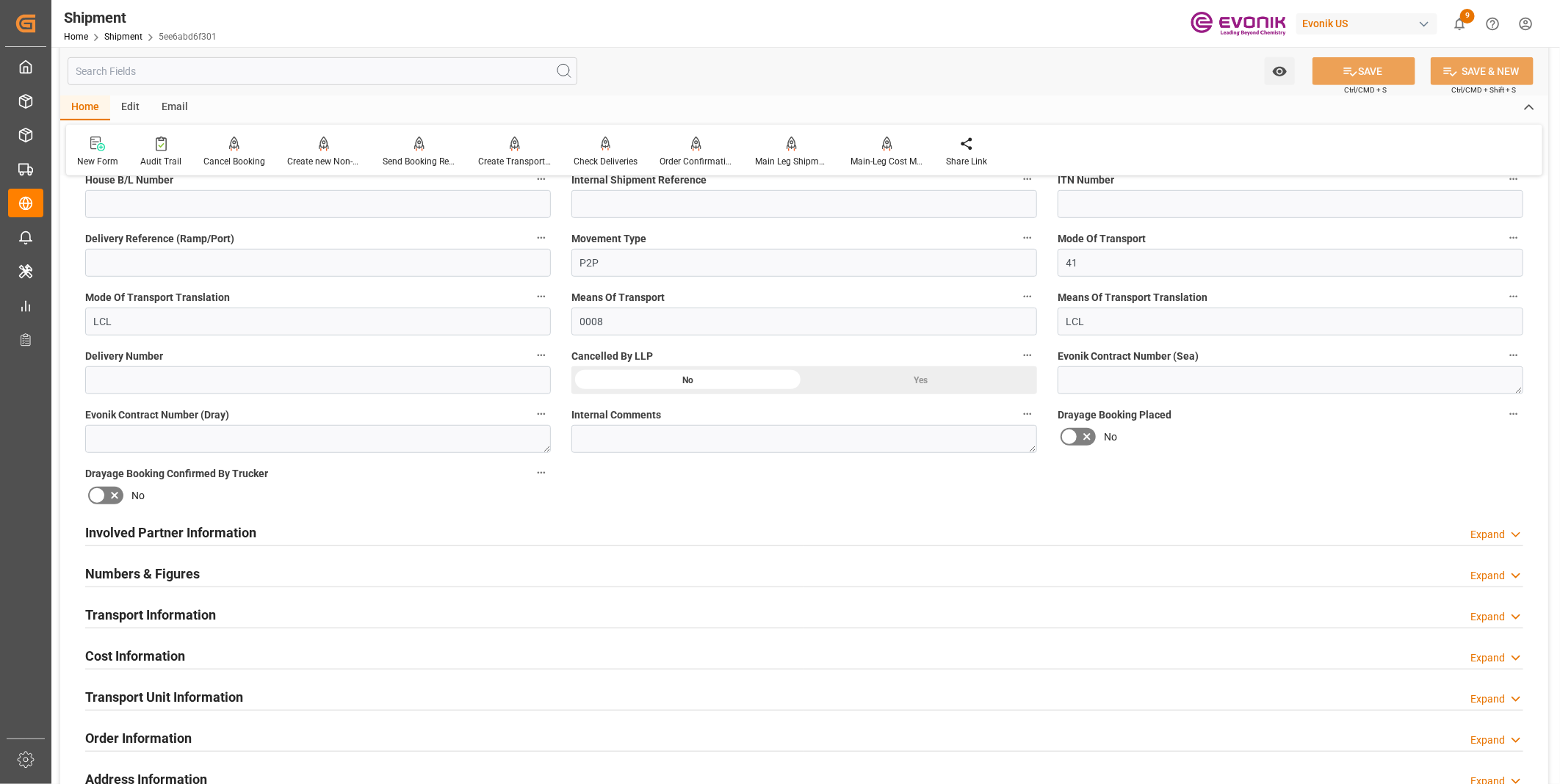
click at [339, 571] on div "Numbers & Figures Expand" at bounding box center [804, 572] width 1438 height 28
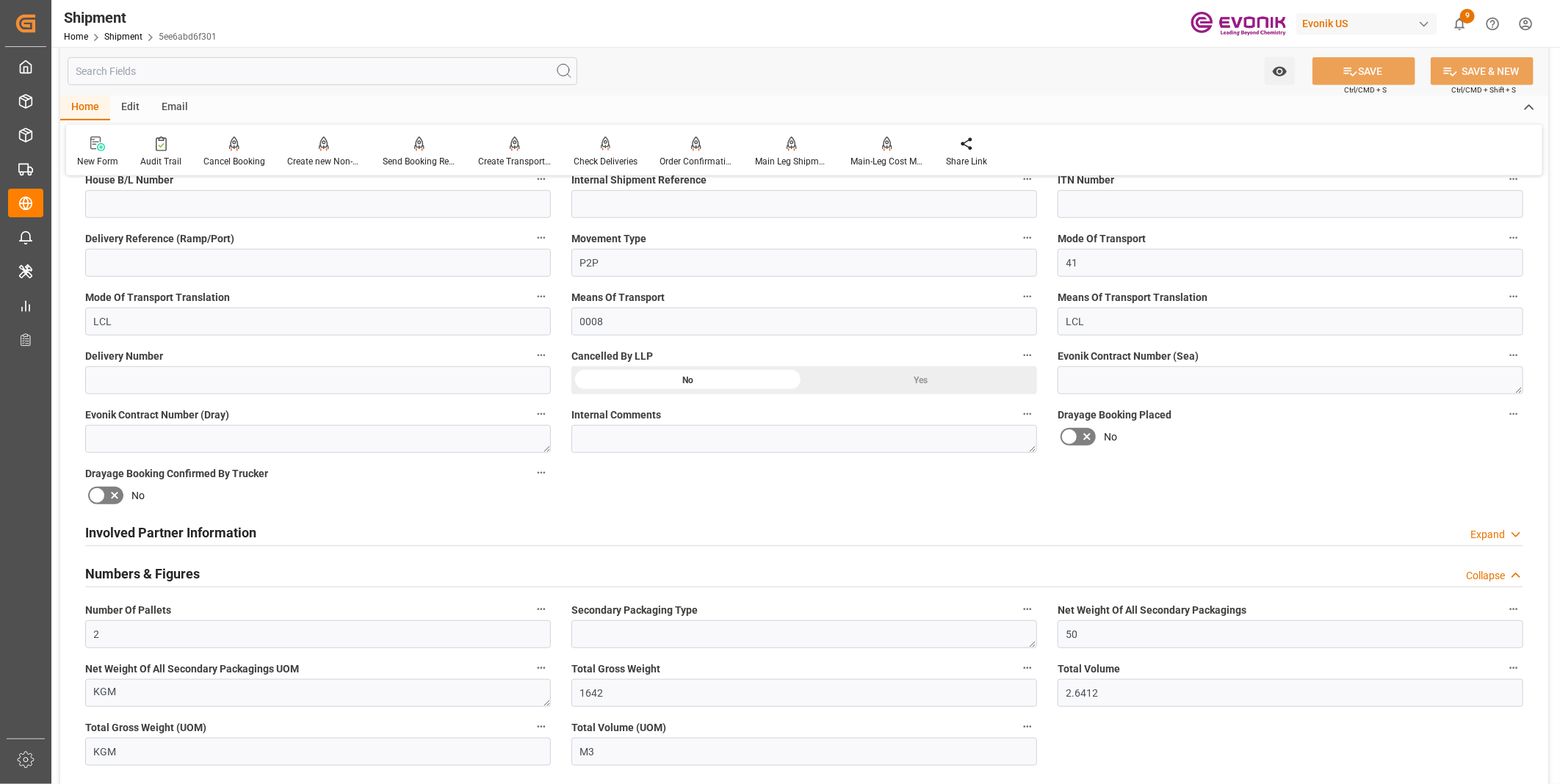
scroll to position [571, 0]
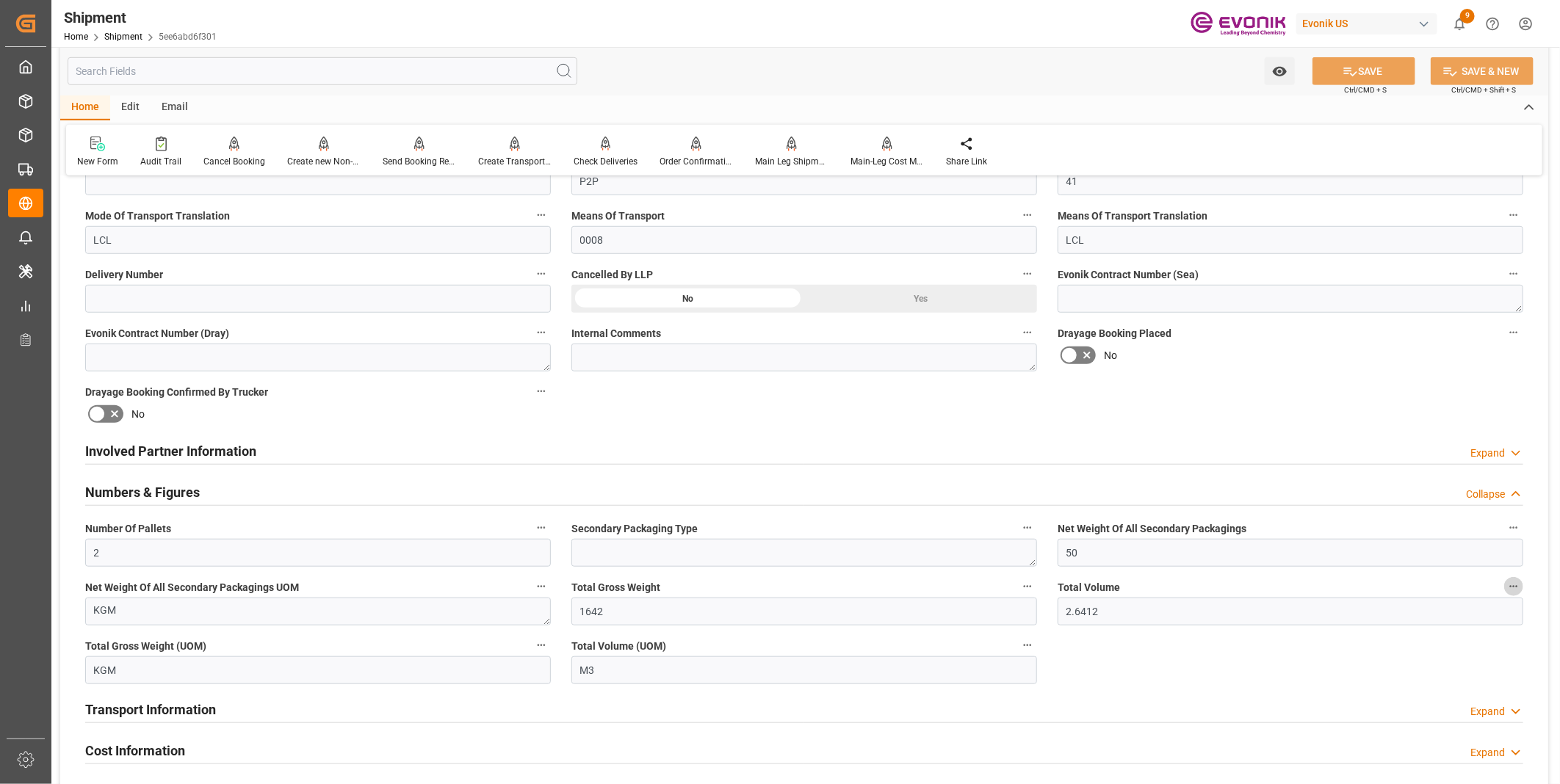
click at [1510, 582] on icon "button" at bounding box center [1513, 586] width 12 height 12
click at [1511, 581] on li "Audits" at bounding box center [1510, 584] width 75 height 24
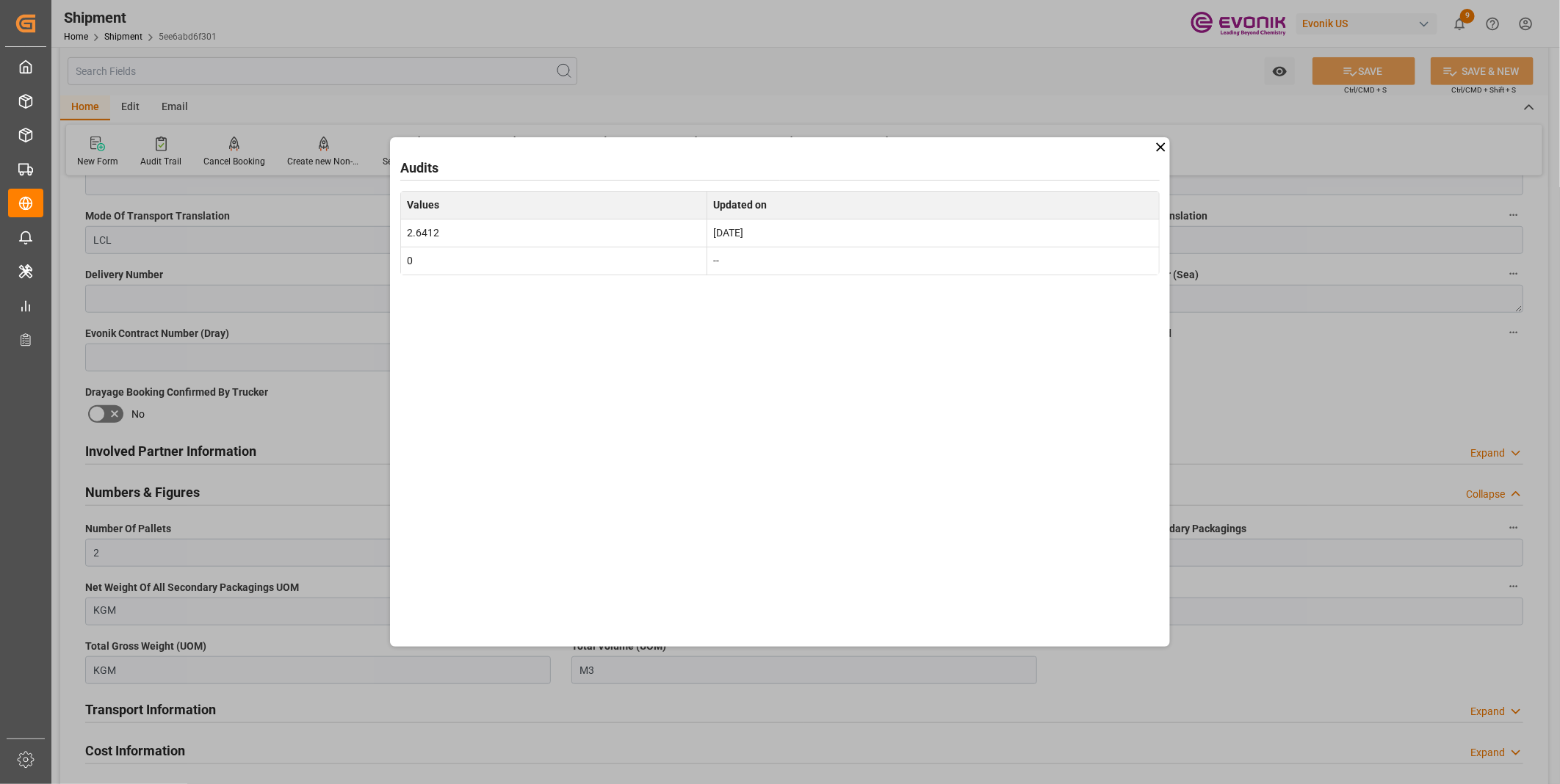
click at [1162, 145] on icon at bounding box center [1160, 146] width 15 height 15
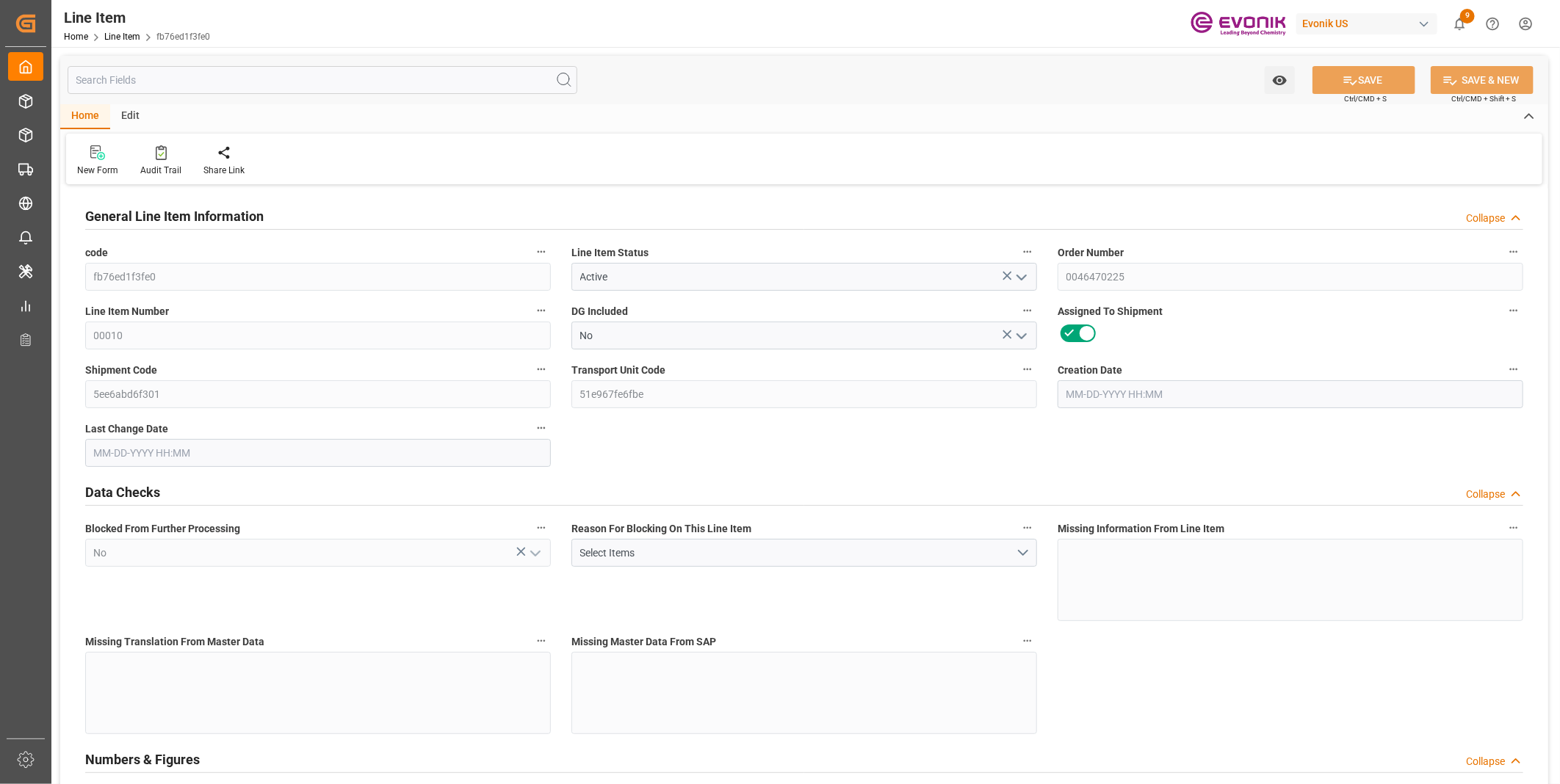
type input "2"
type input "1592"
type input "1440"
type input "2.3438"
type input "8"
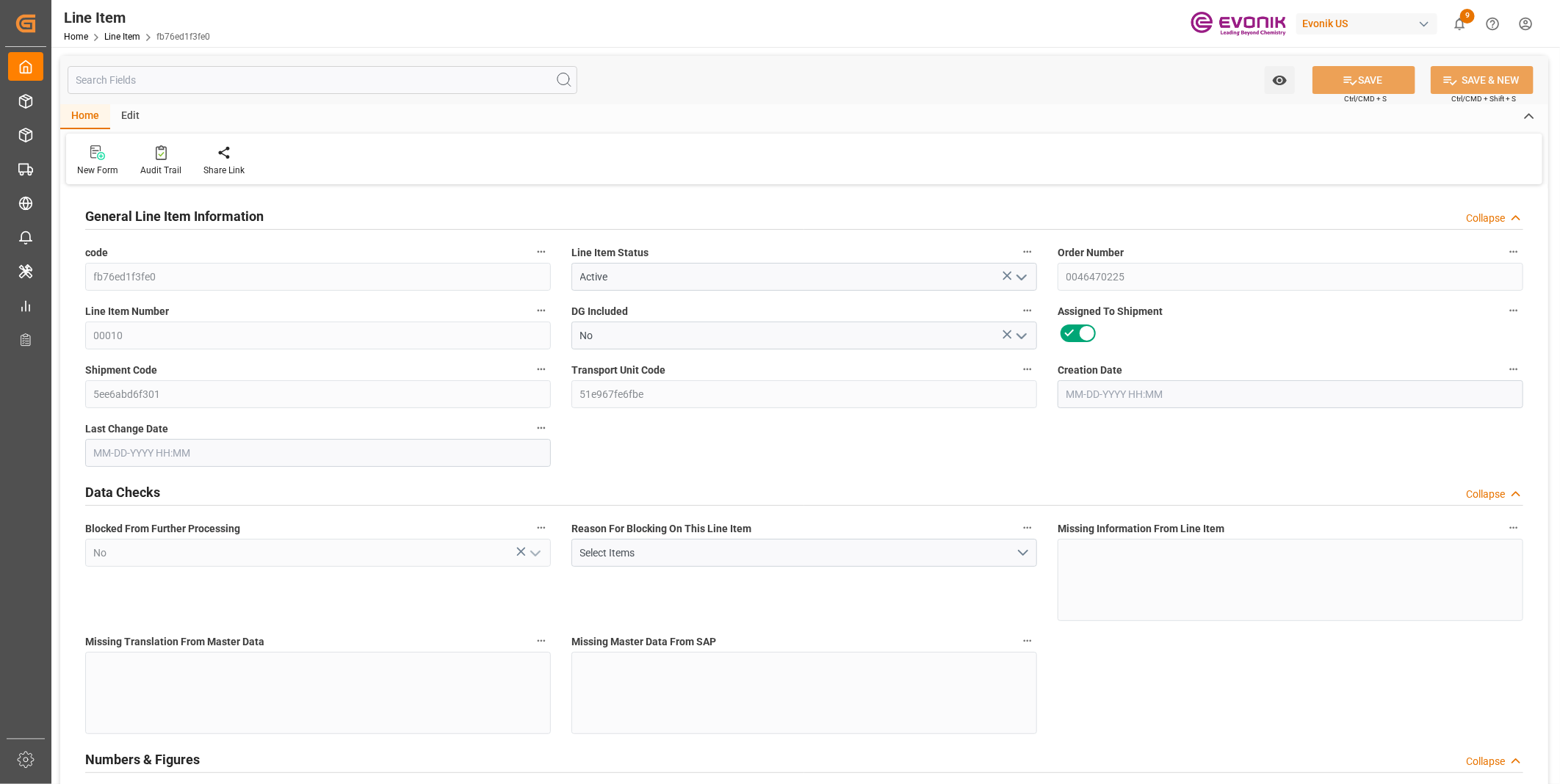
type input "23601.6"
type input "8"
type input "1592"
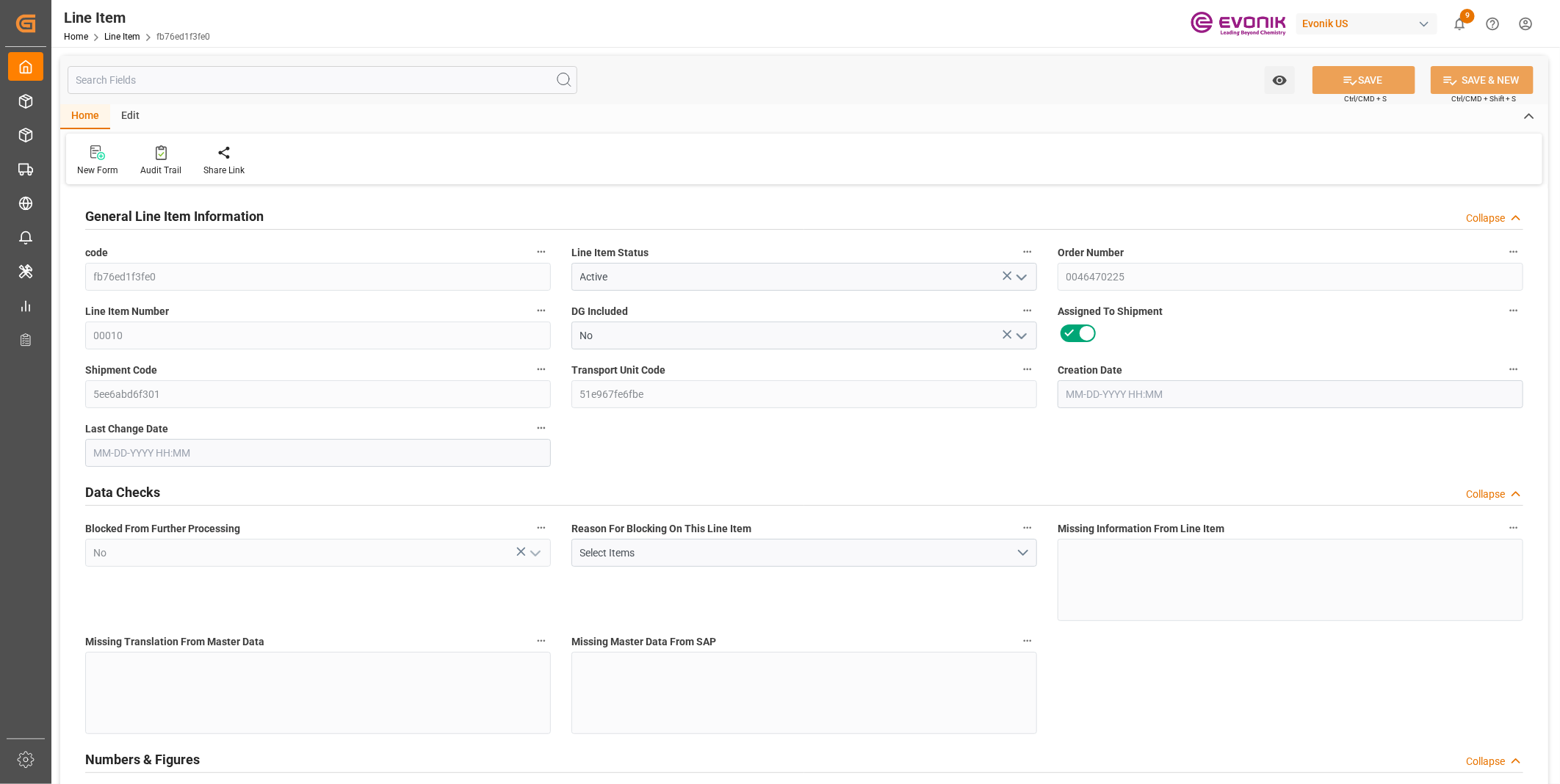
type input "1642"
type input "1440"
type input "2.3438"
type input "2343.816"
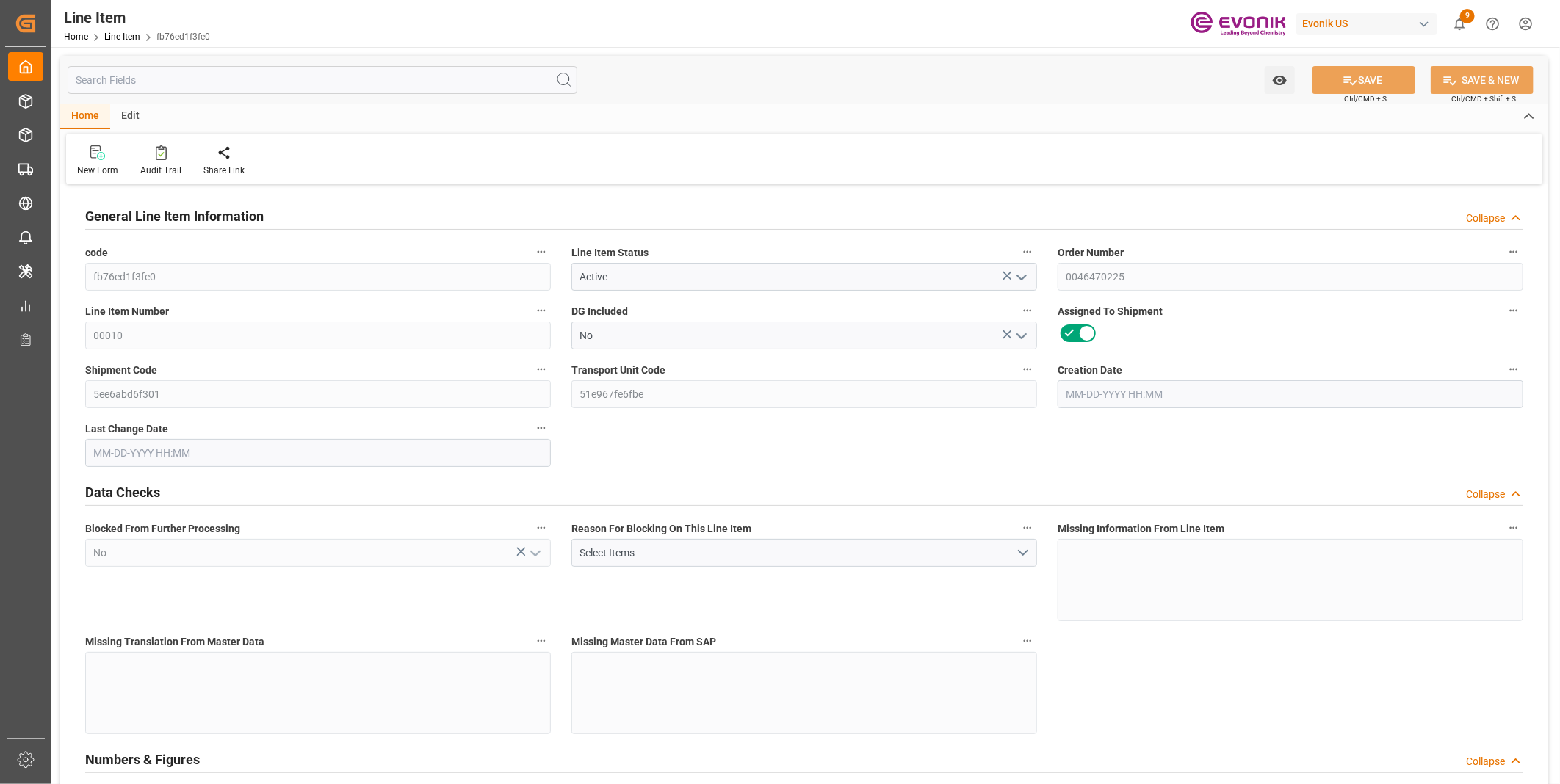
type input "0"
type input "08-26-2025 12:50"
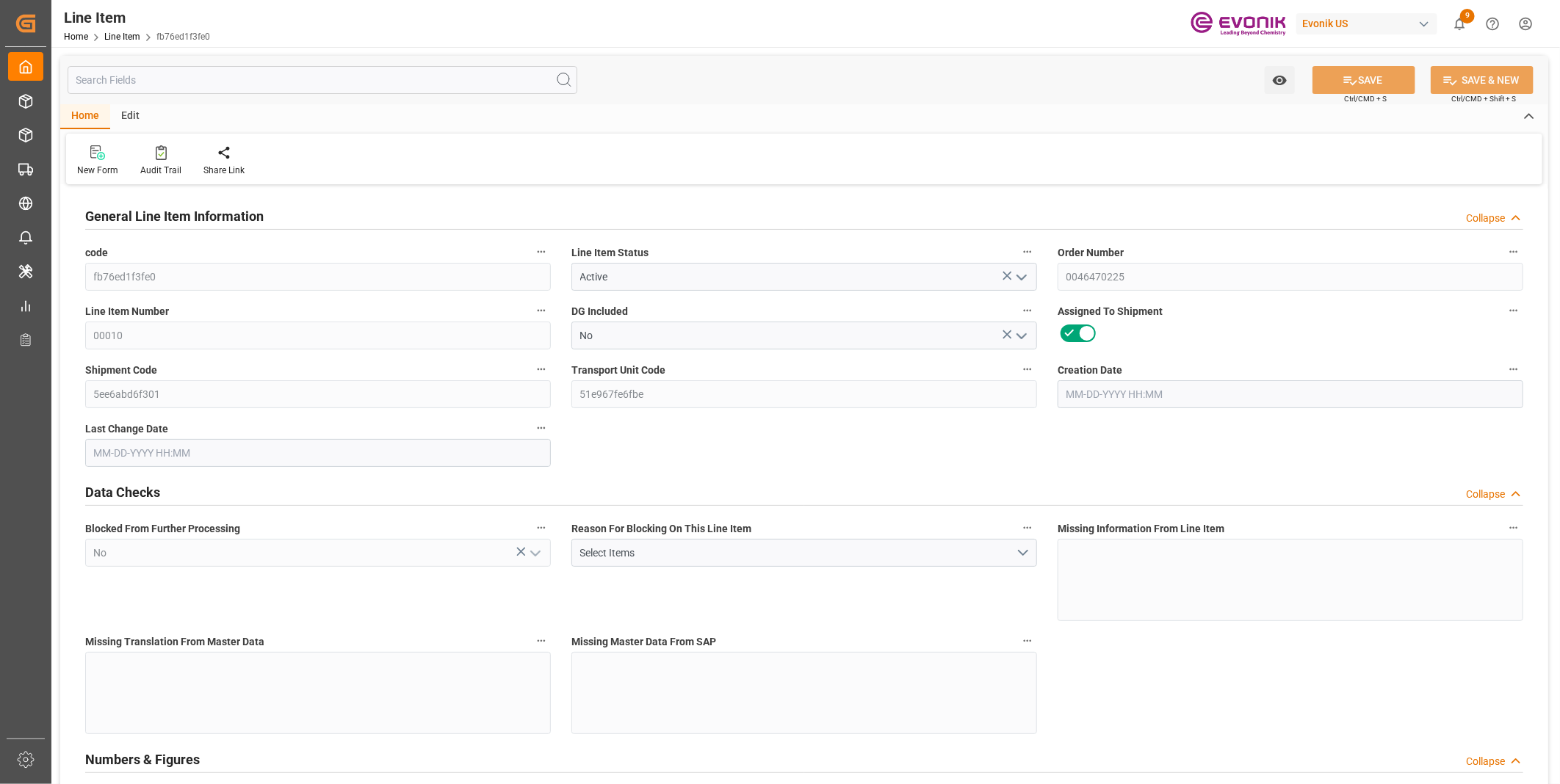
type input "08-27-2025 06:48"
type input "11-18-2025"
type input "09-29-2025"
type input "09-22-2025"
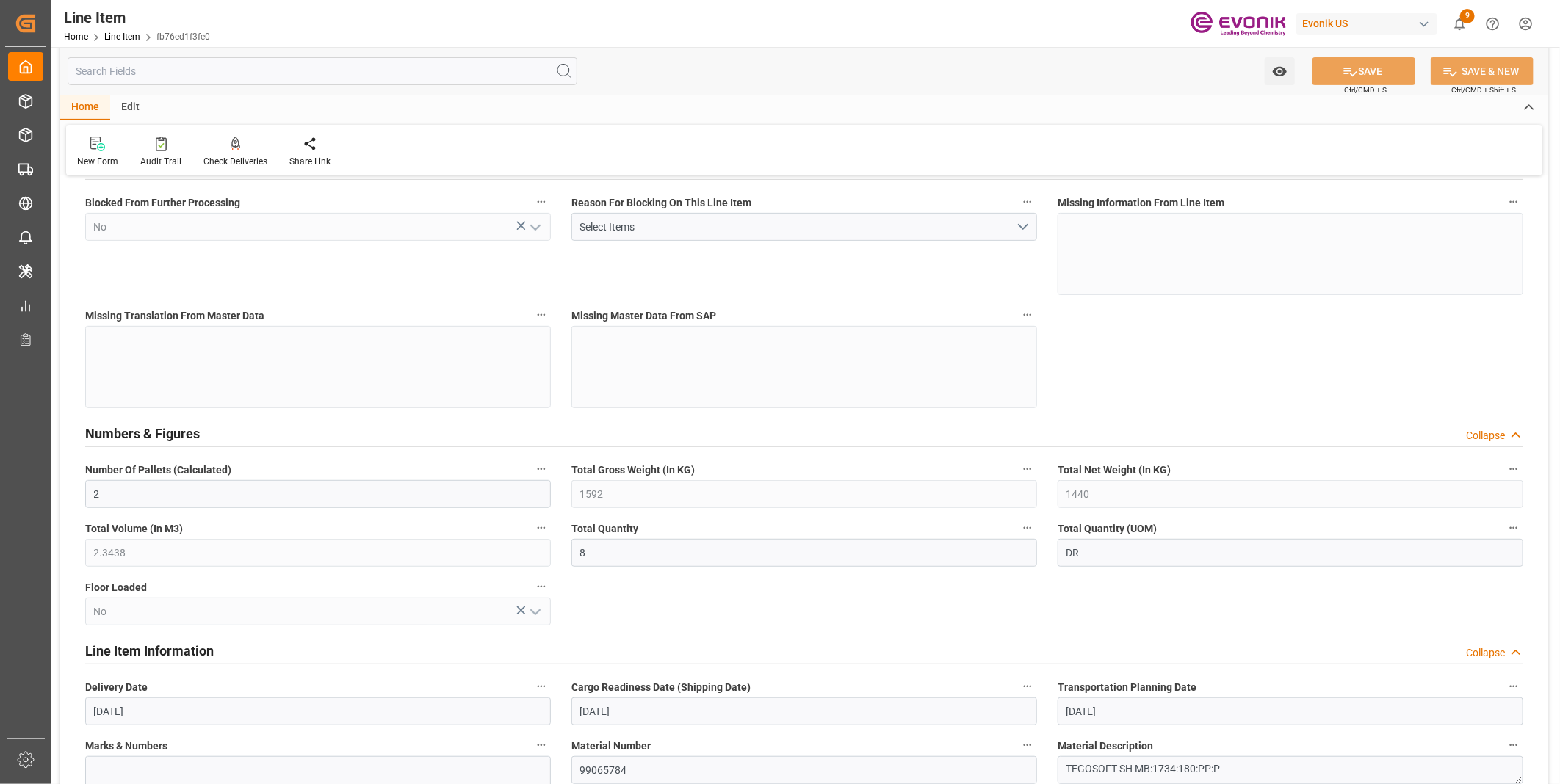
scroll to position [408, 0]
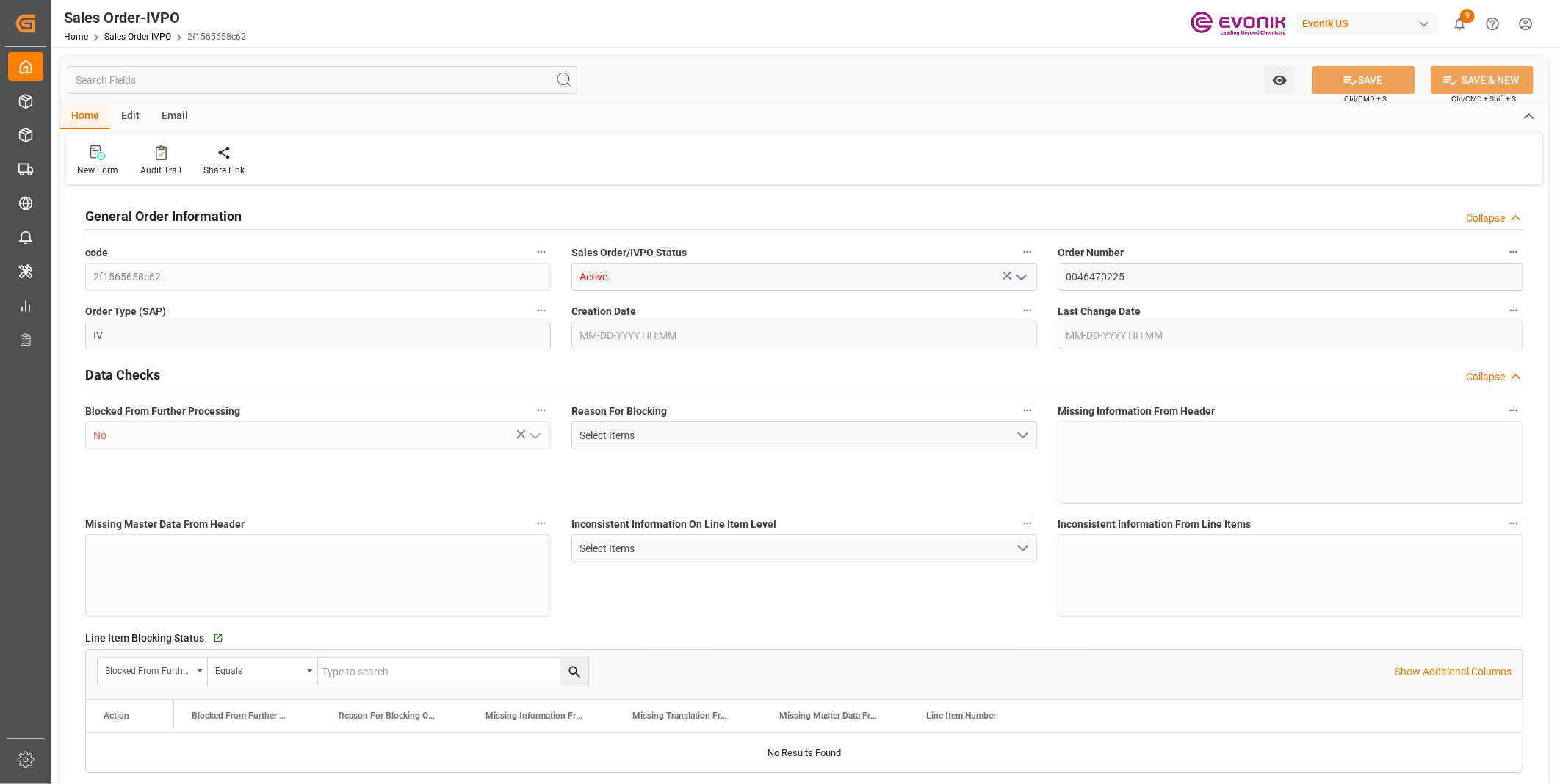
type input "CNSHA"
type input "0"
type input "1"
type input "1642"
type input "[DATE] 12:50"
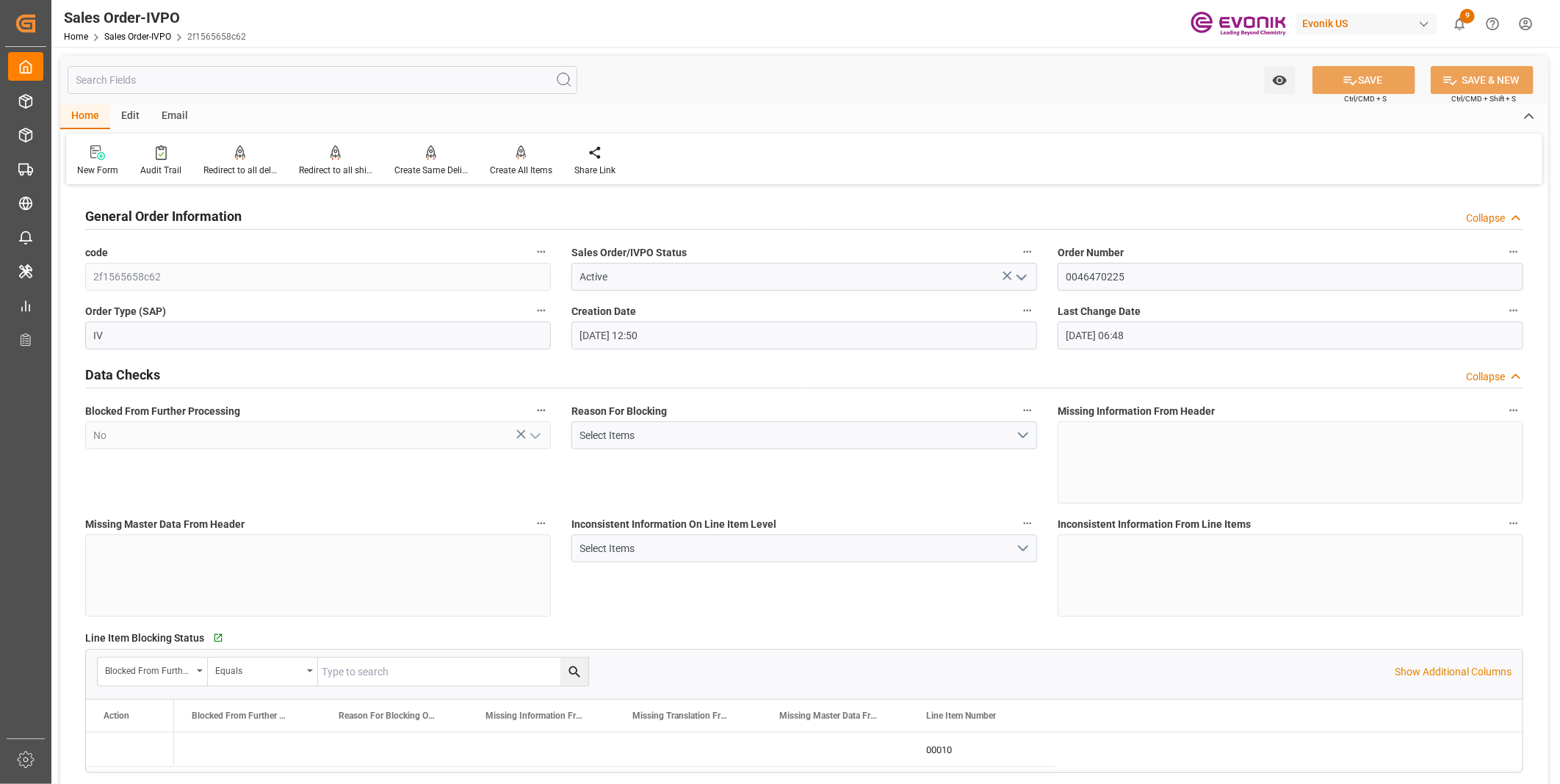
type input "[DATE] 06:48"
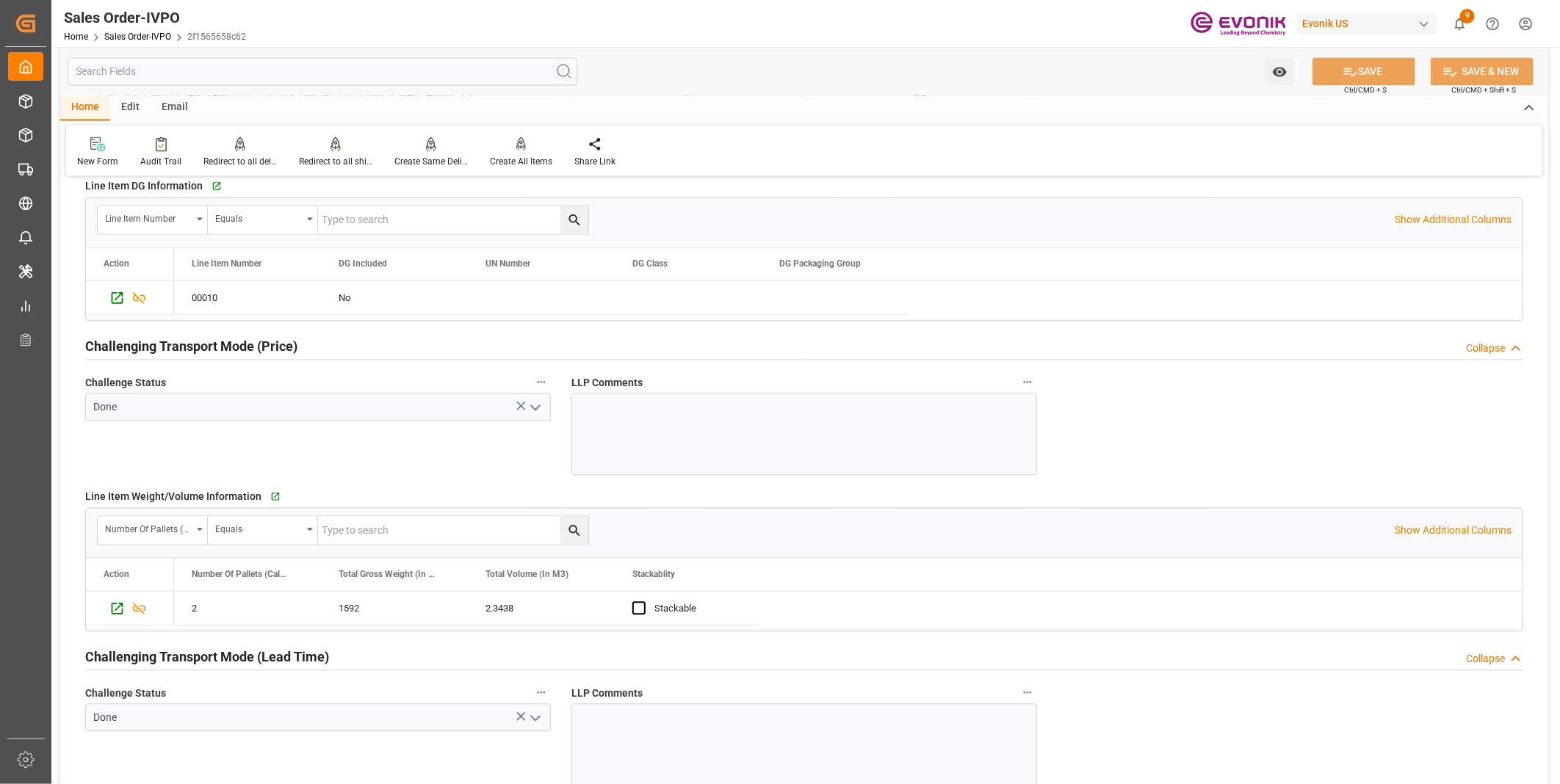
scroll to position [1958, 0]
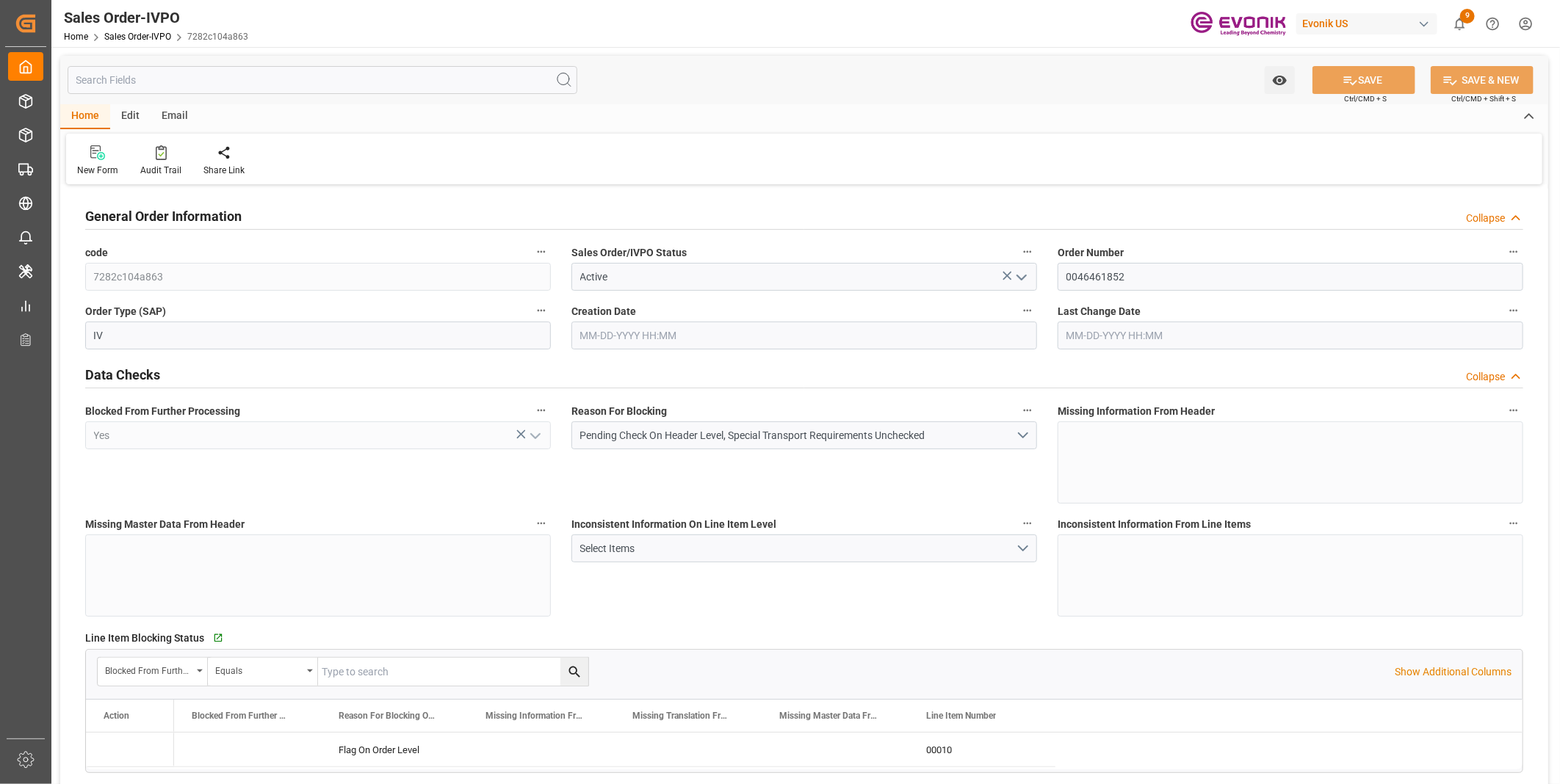
type input "BRSSZ"
type input "0"
type input "1"
type input "1524.1584"
type input "[DATE] 12:38"
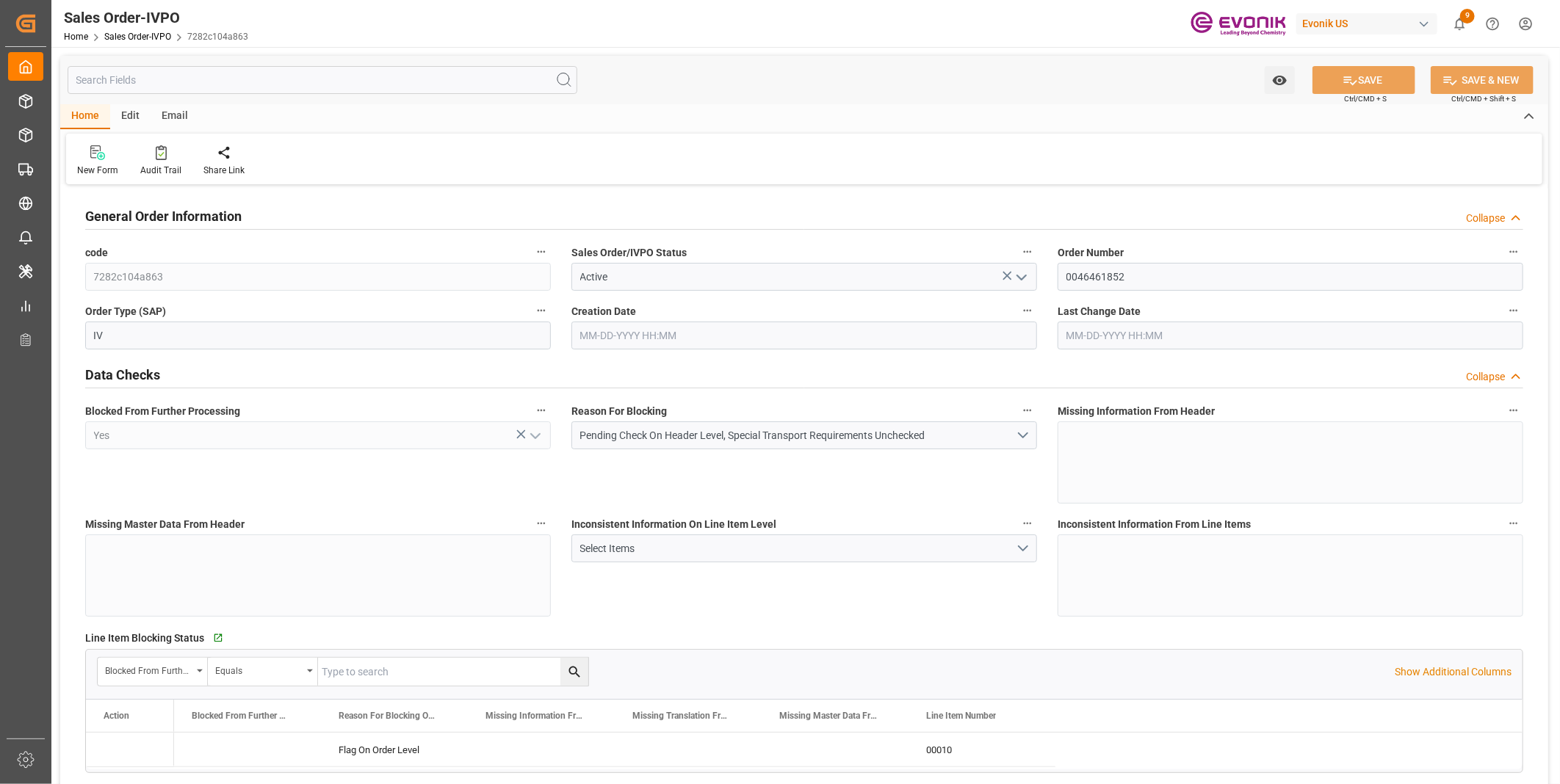
type input "[DATE] 12:38"
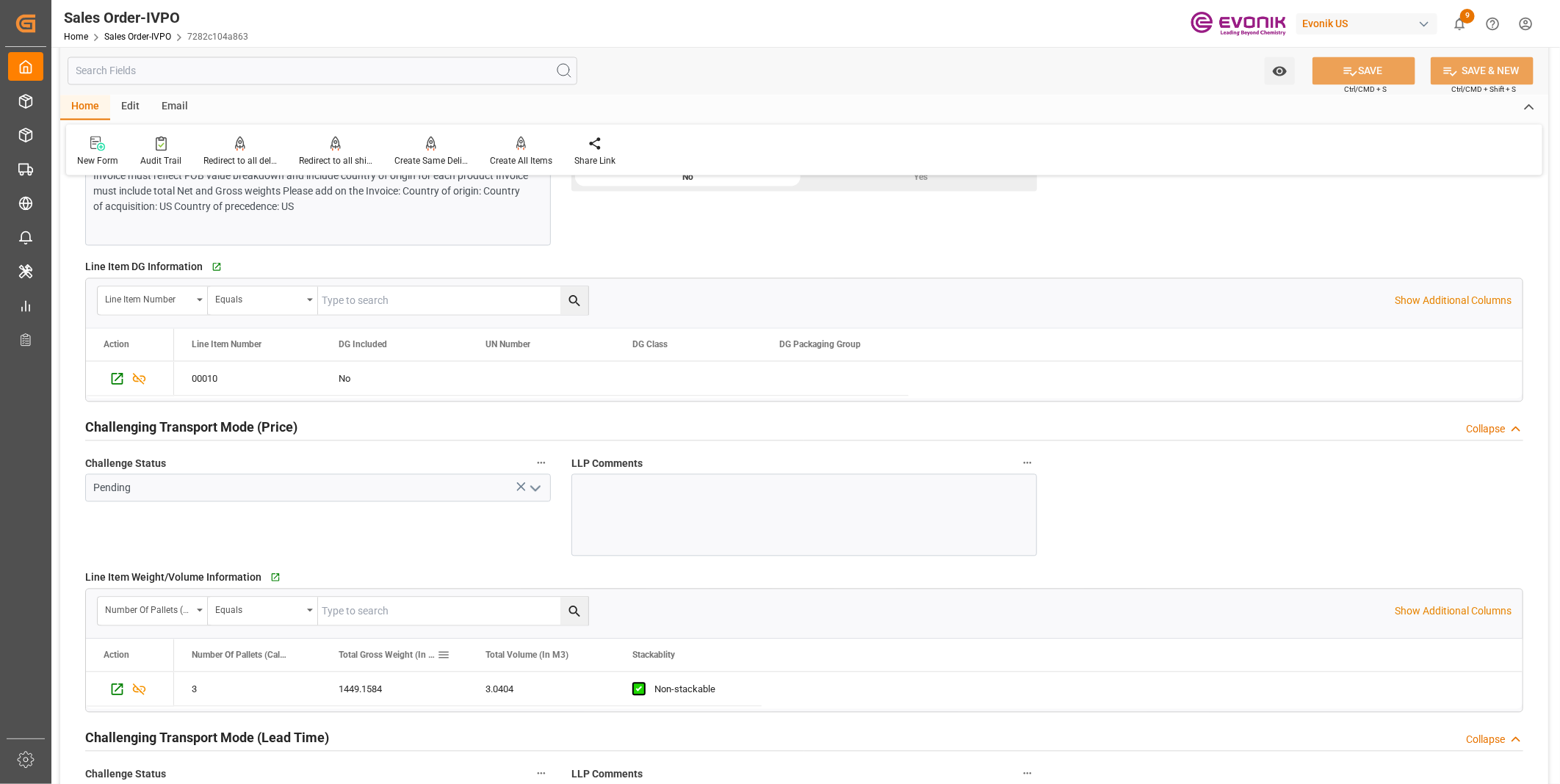
scroll to position [1876, 0]
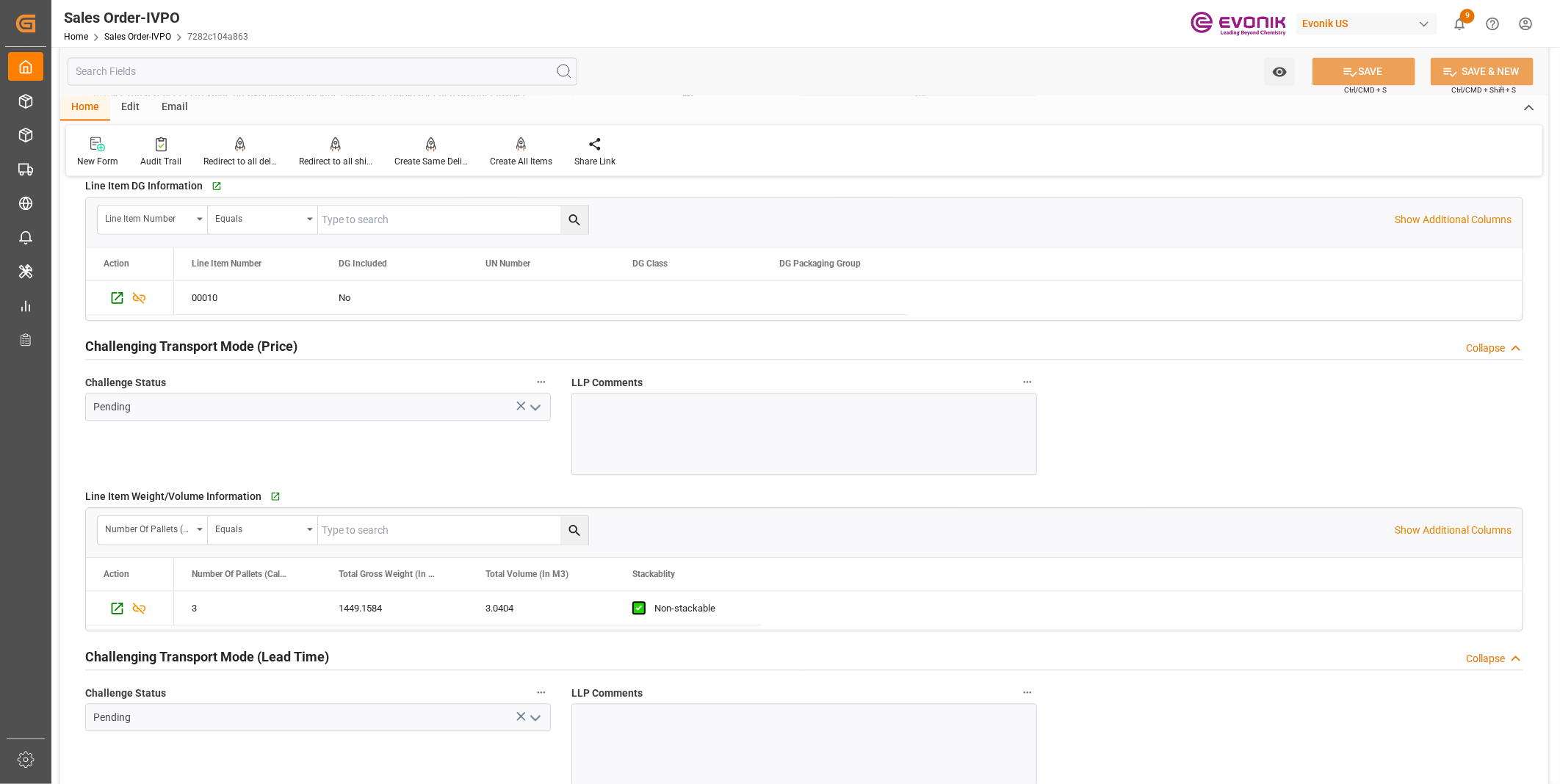
click at [365, 456] on div "Challenge Status Pending" at bounding box center [318, 423] width 487 height 113
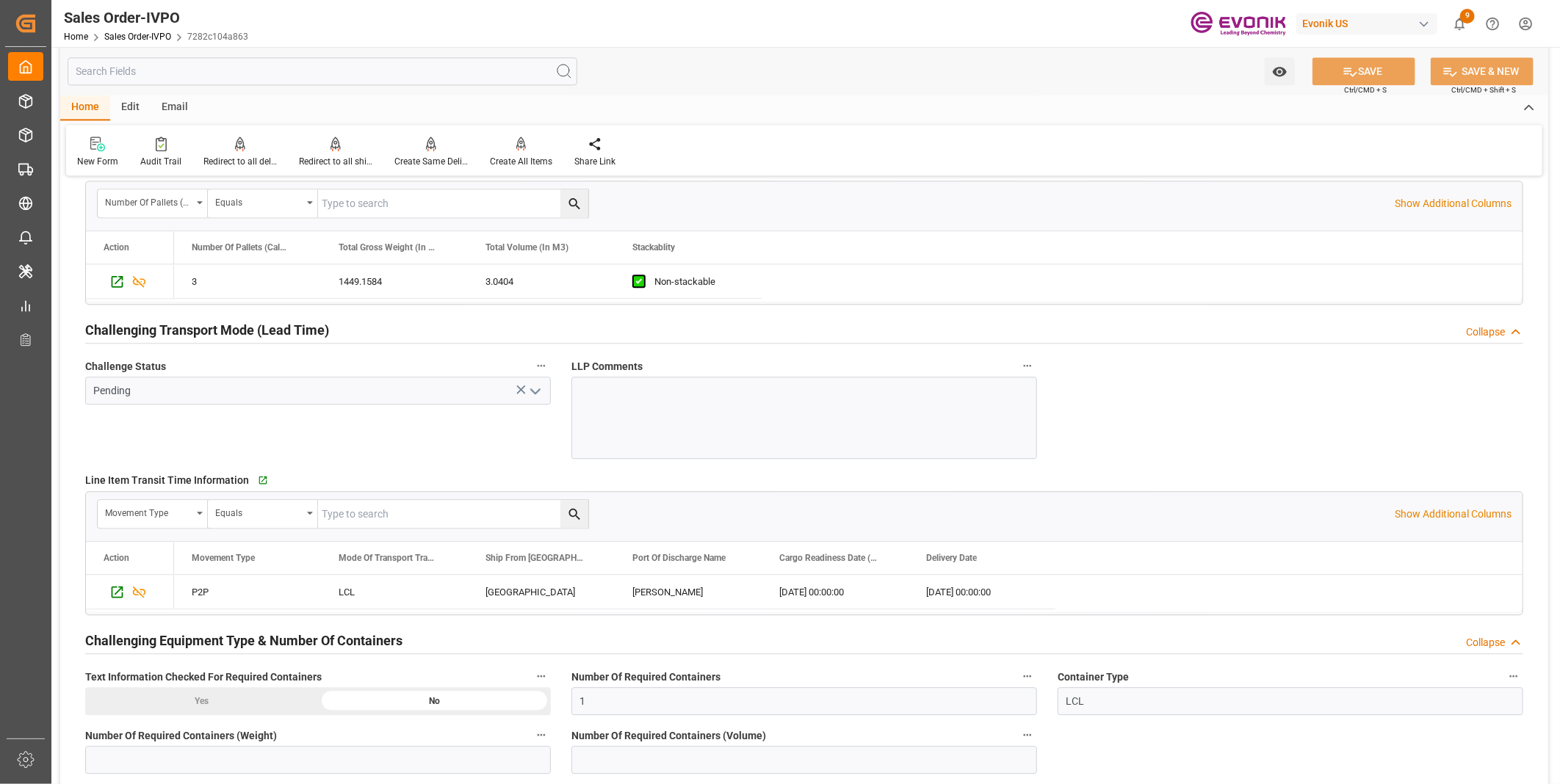
scroll to position [2285, 0]
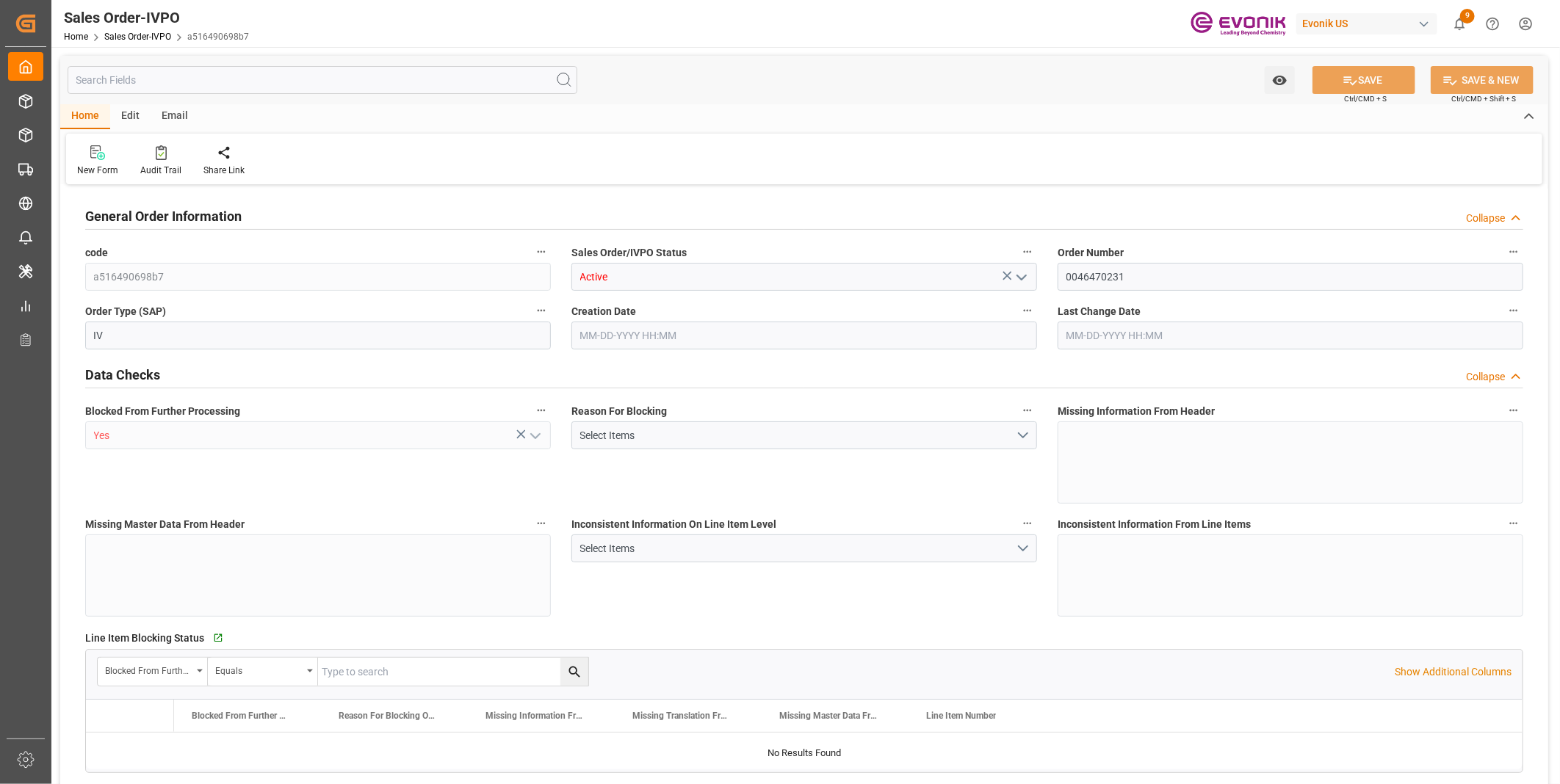
type input "THPAT"
type input "0"
type input "1"
type input "896"
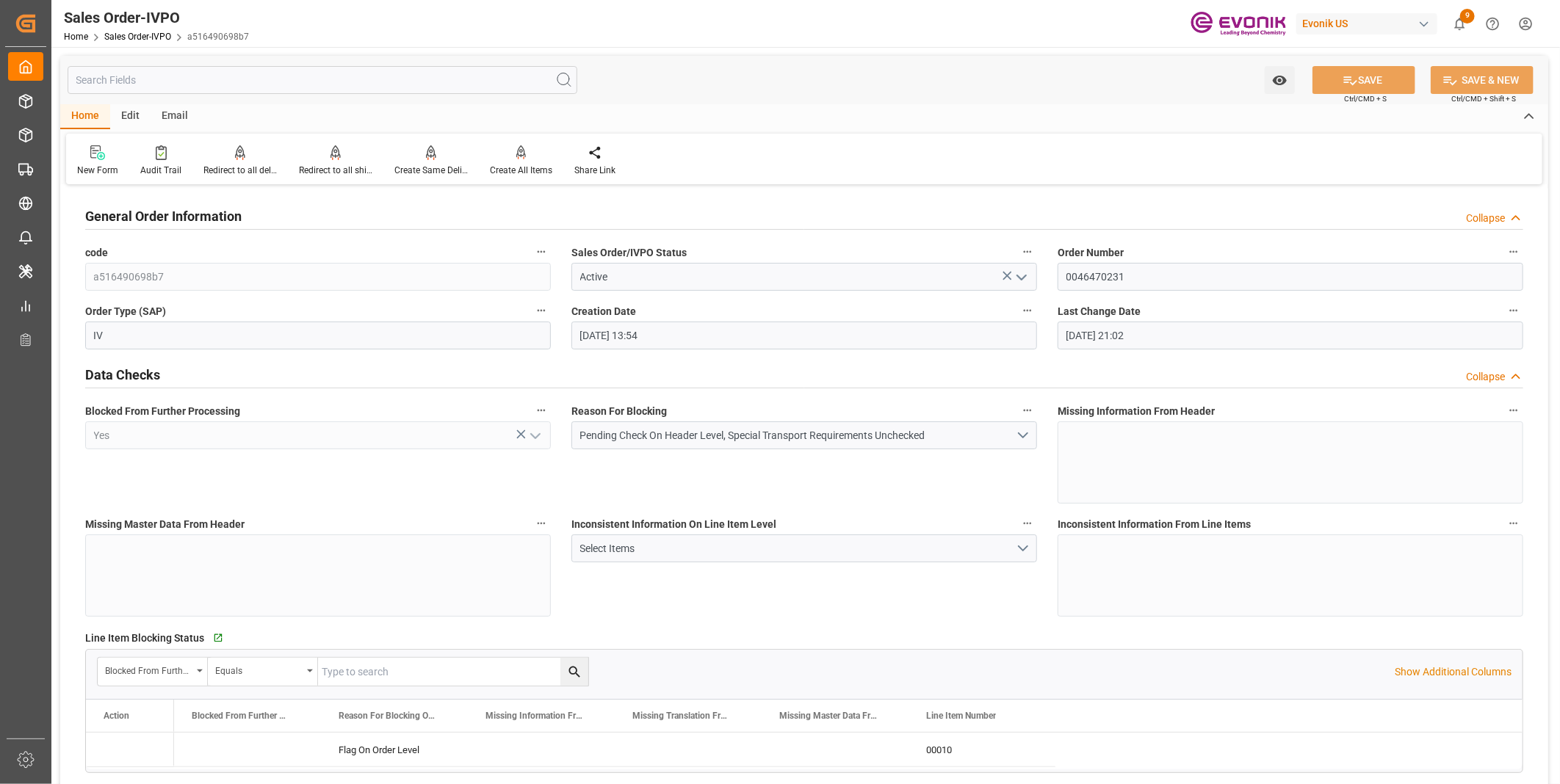
type input "[DATE] 13:54"
type input "[DATE] 21:02"
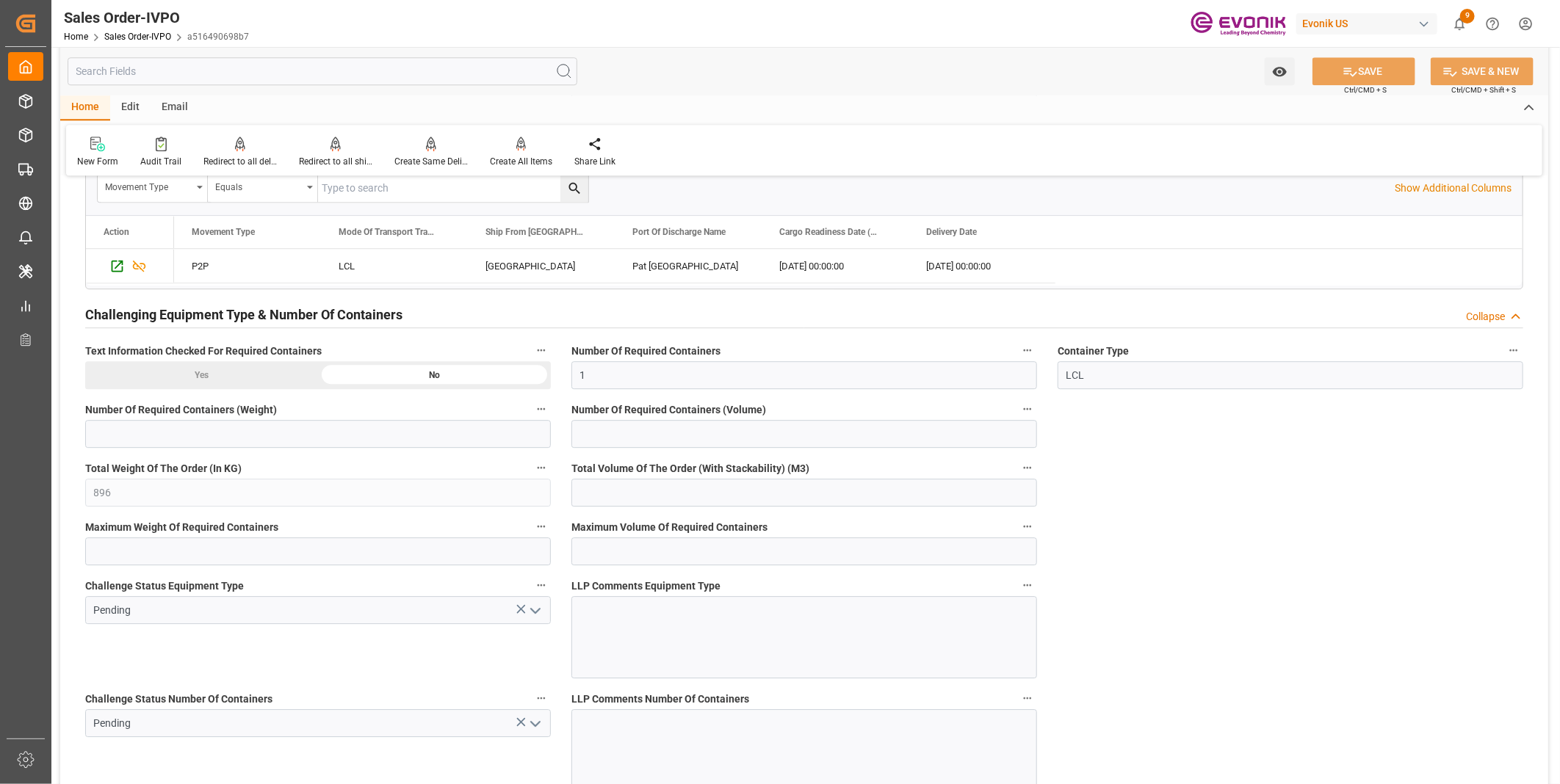
scroll to position [2611, 0]
